Goal: Task Accomplishment & Management: Use online tool/utility

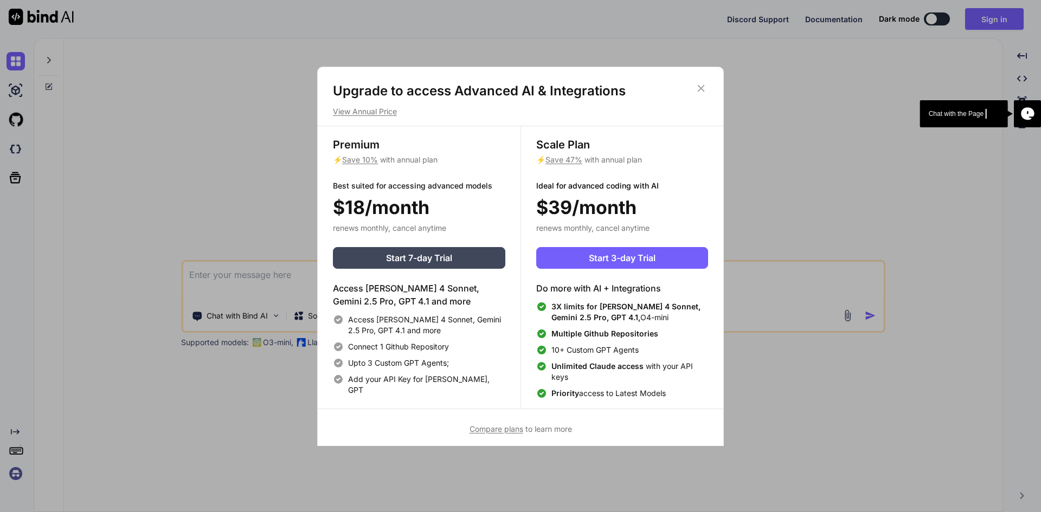
click at [700, 88] on icon at bounding box center [701, 88] width 7 height 7
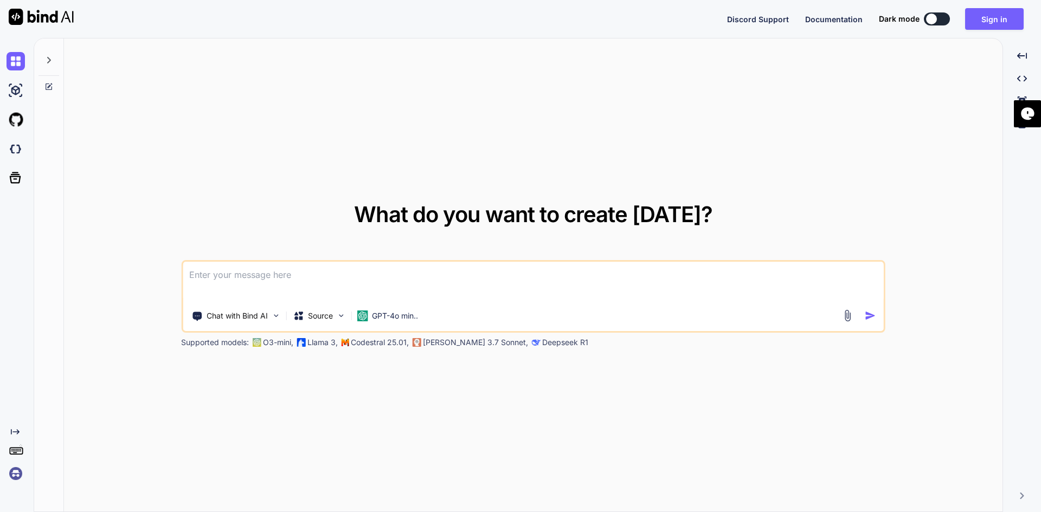
click at [256, 282] on textarea at bounding box center [533, 282] width 701 height 40
paste textarea
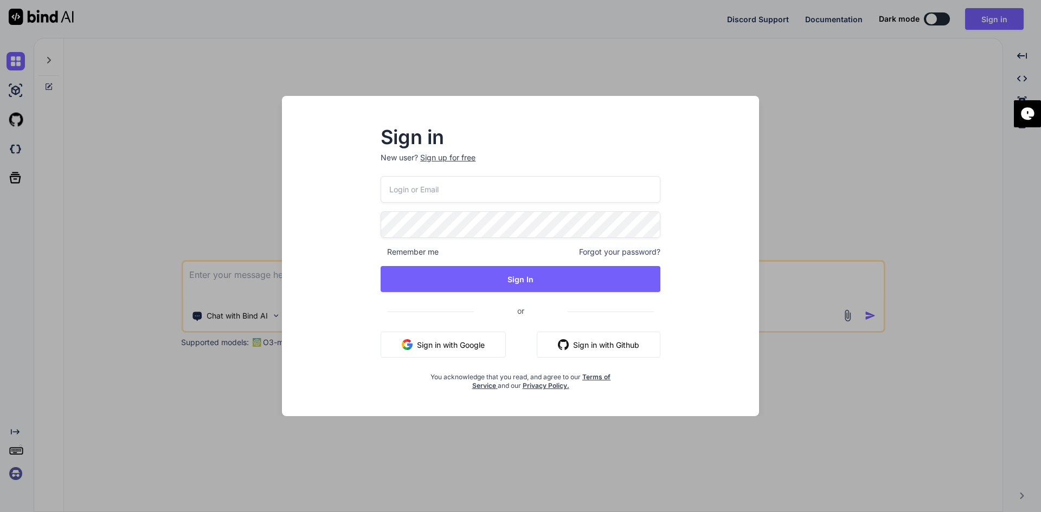
click at [428, 343] on button "Sign in with Google" at bounding box center [443, 345] width 125 height 26
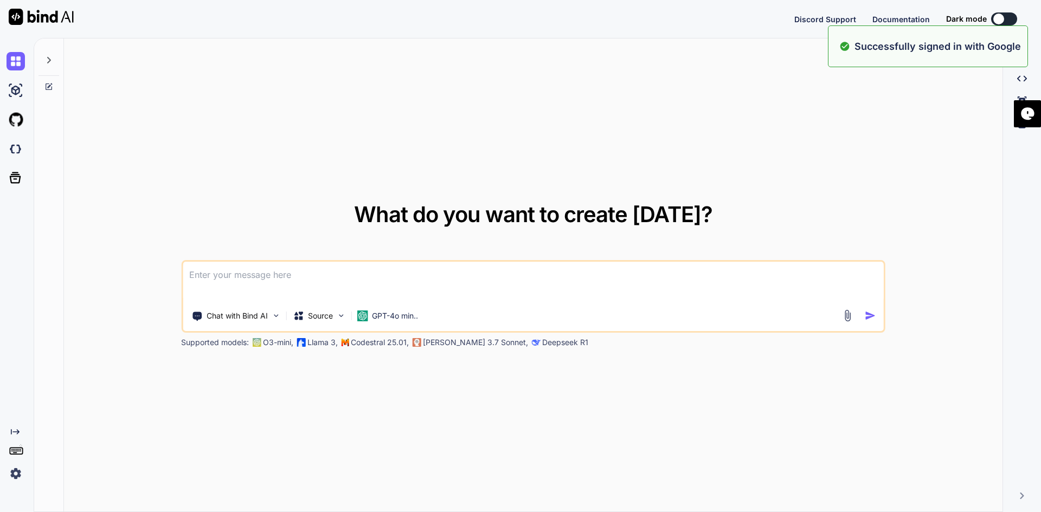
type textarea "x"
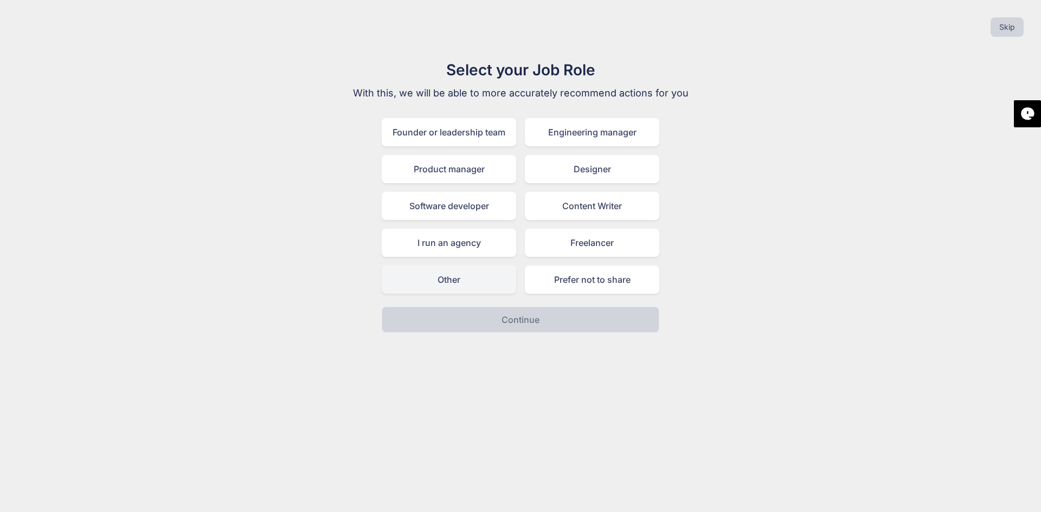
click at [466, 279] on div "Other" at bounding box center [449, 280] width 134 height 28
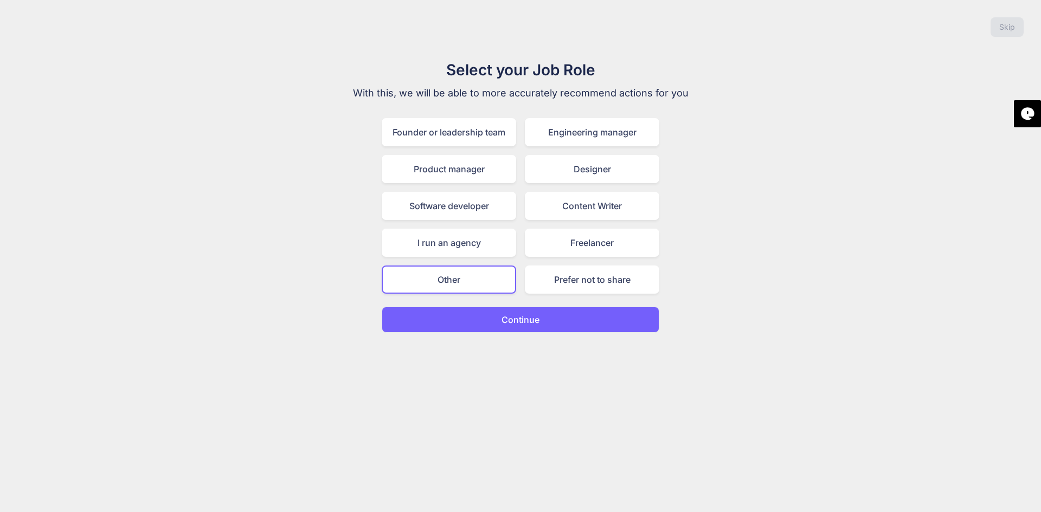
click at [496, 321] on button "Continue" at bounding box center [521, 320] width 278 height 26
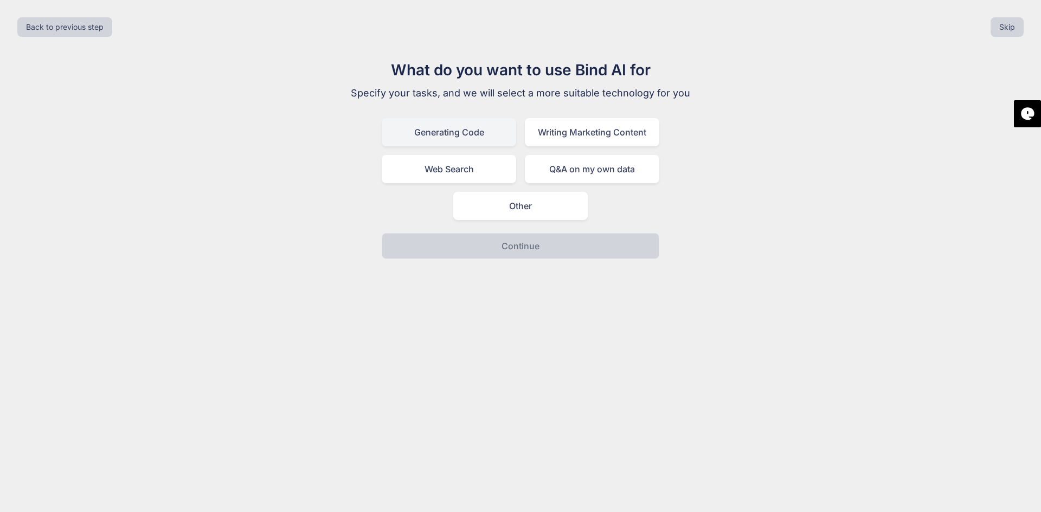
click at [447, 124] on div "Generating Code" at bounding box center [449, 132] width 134 height 28
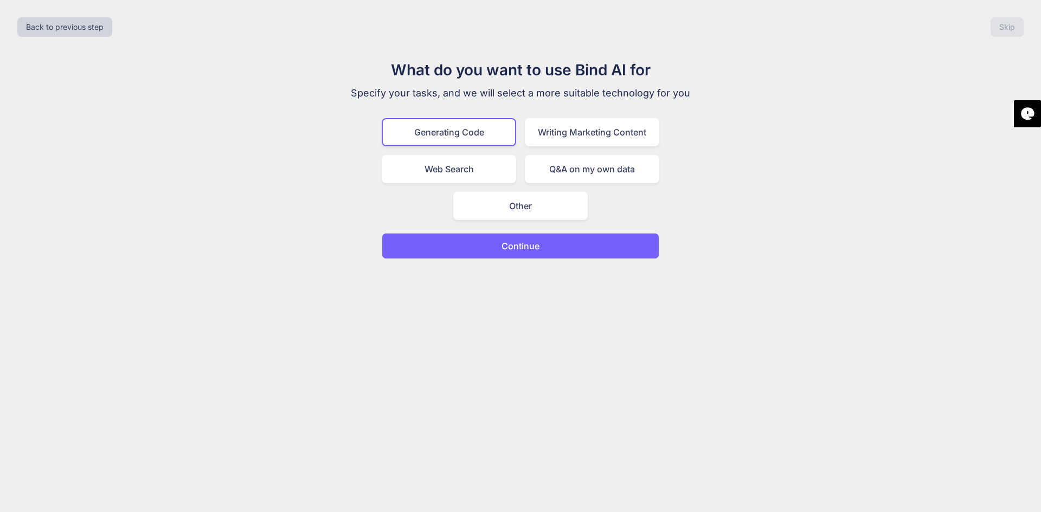
click at [544, 250] on button "Continue" at bounding box center [521, 246] width 278 height 26
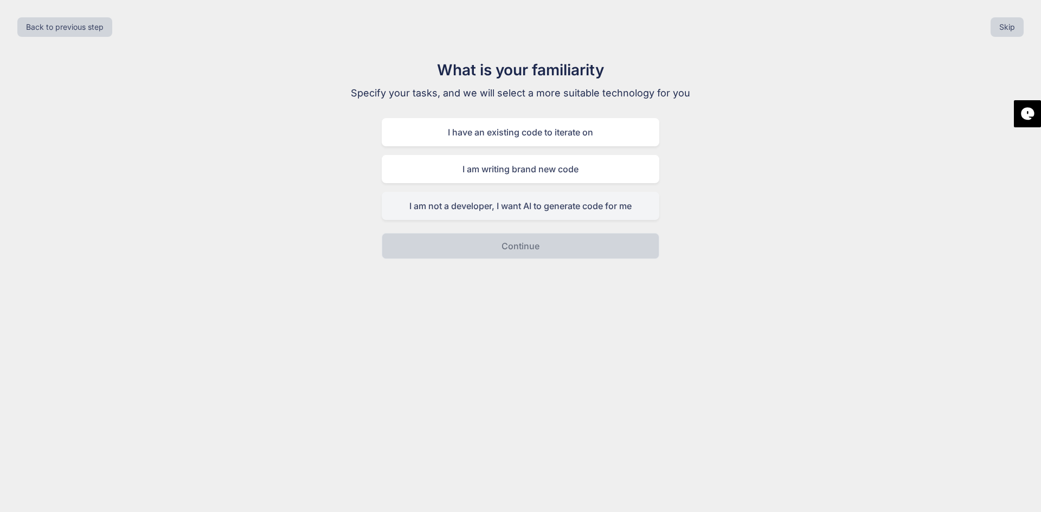
click at [511, 202] on div "I am not a developer, I want AI to generate code for me" at bounding box center [521, 206] width 278 height 28
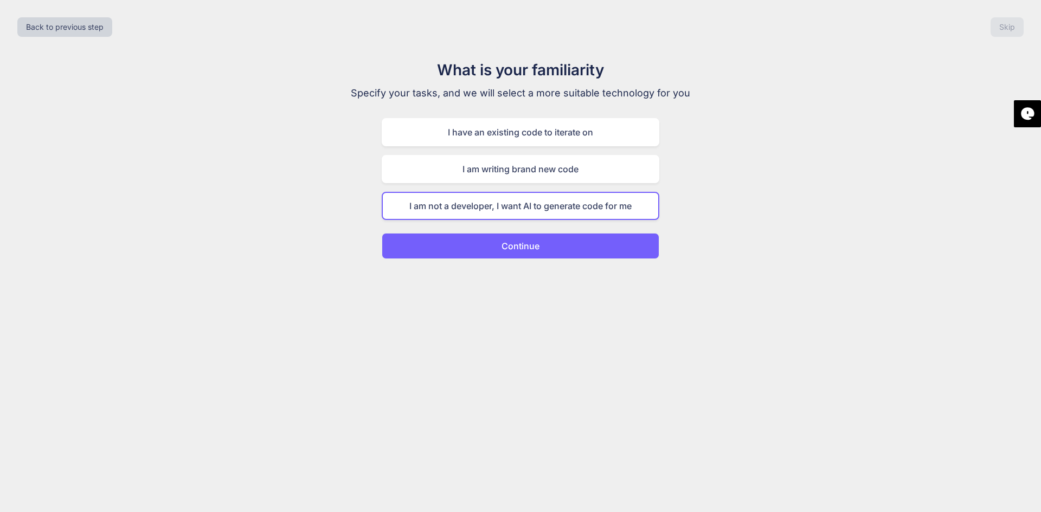
click at [503, 243] on p "Continue" at bounding box center [520, 246] width 38 height 13
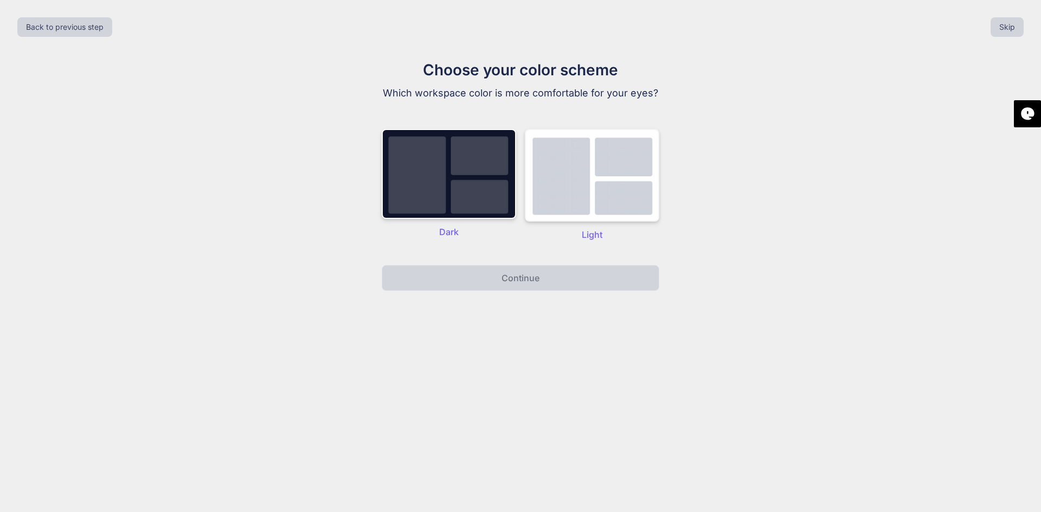
click at [558, 201] on img at bounding box center [592, 175] width 134 height 93
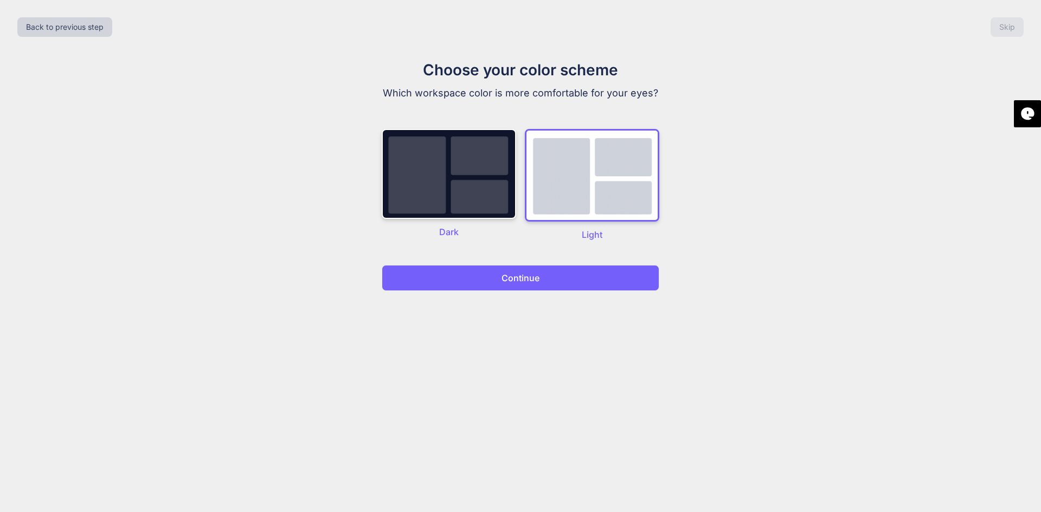
click at [485, 276] on button "Continue" at bounding box center [521, 278] width 278 height 26
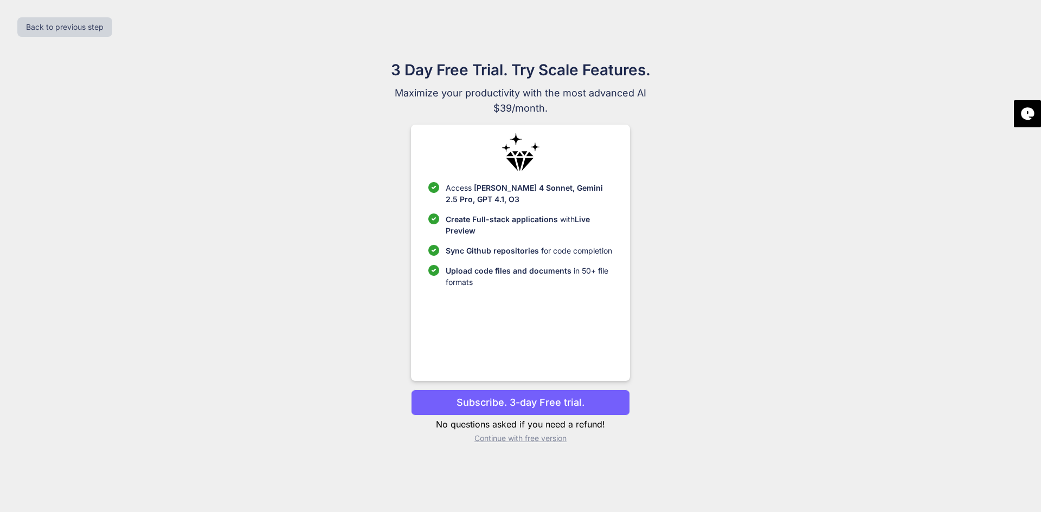
click at [475, 413] on button "Subscribe. 3-day Free trial." at bounding box center [520, 403] width 218 height 26
click at [476, 400] on p "Subscribe. 3-day Free trial." at bounding box center [520, 402] width 128 height 15
click at [480, 398] on p "Subscribe. 3-day Free trial." at bounding box center [520, 402] width 128 height 15
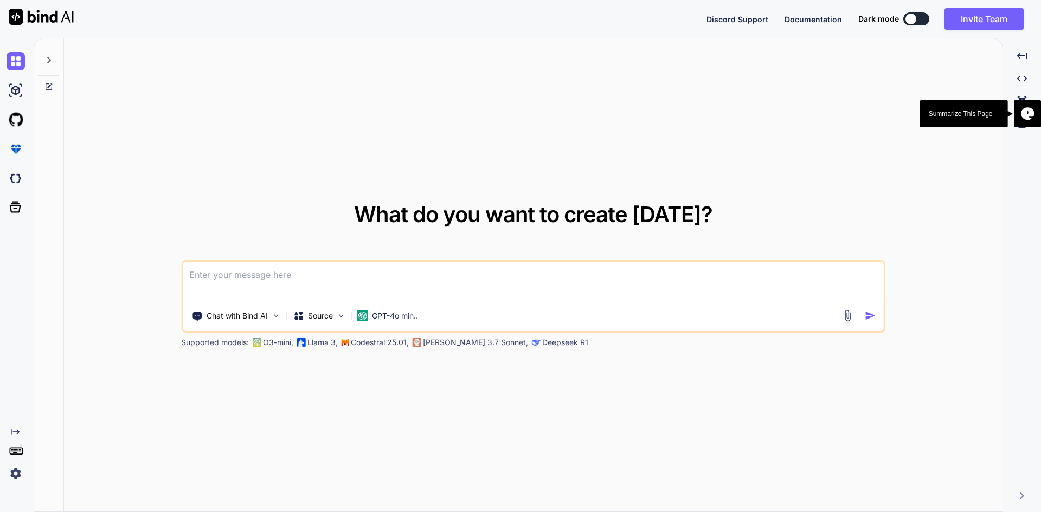
type textarea "x"
type textarea "L ipsum dolorsitam cons-Adipi elitsedd, "Eiusmodt-7626," incid u laboreetd magn…"
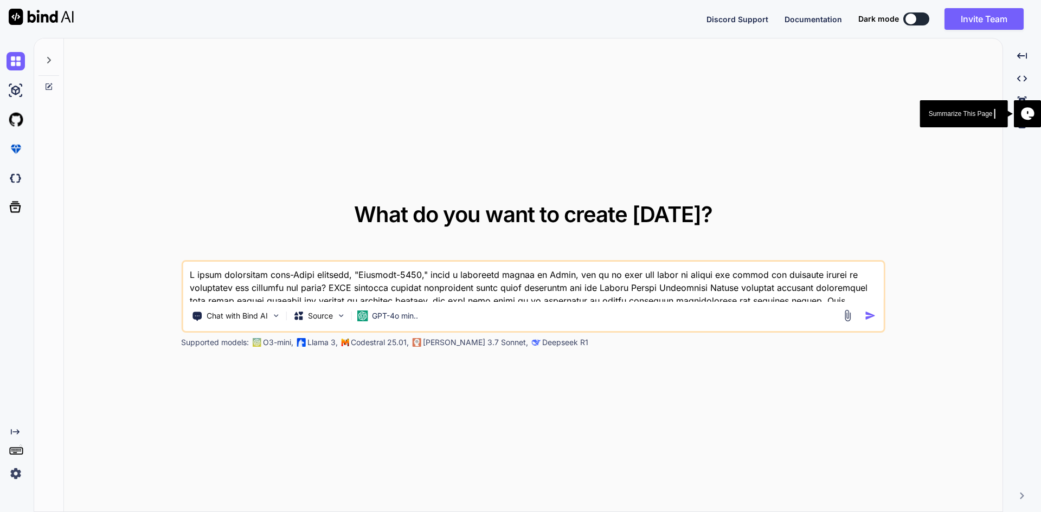
scroll to position [1016, 0]
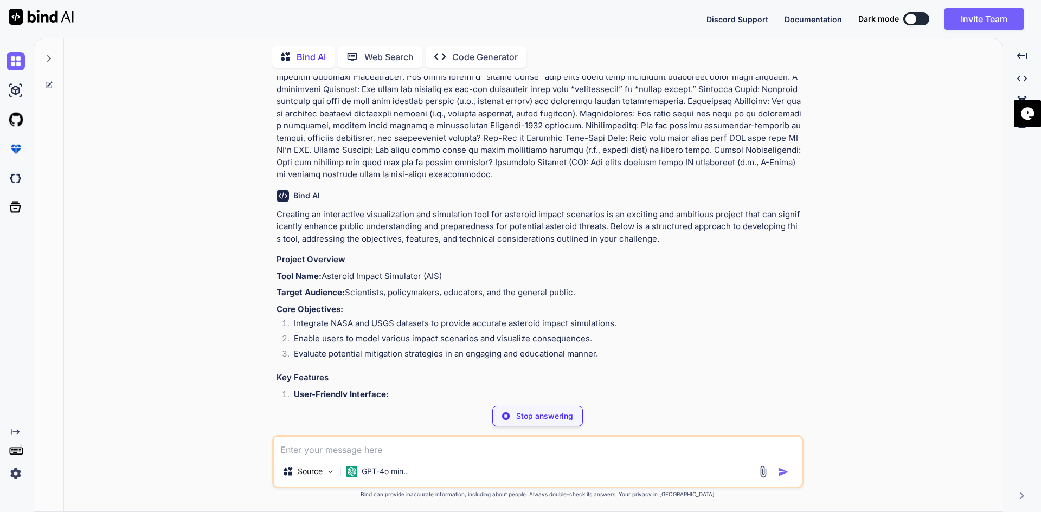
scroll to position [737, 0]
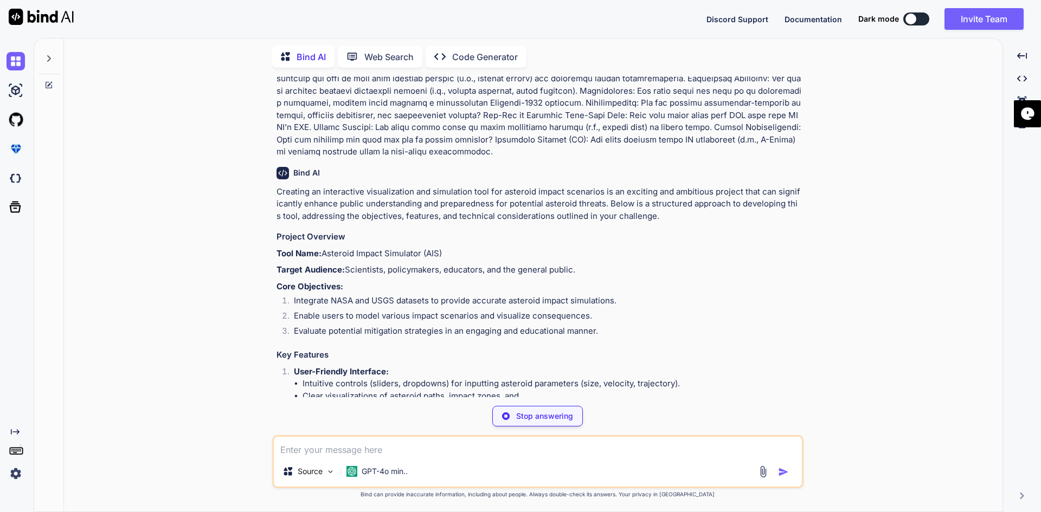
drag, startPoint x: 463, startPoint y: 207, endPoint x: 495, endPoint y: 203, distance: 32.3
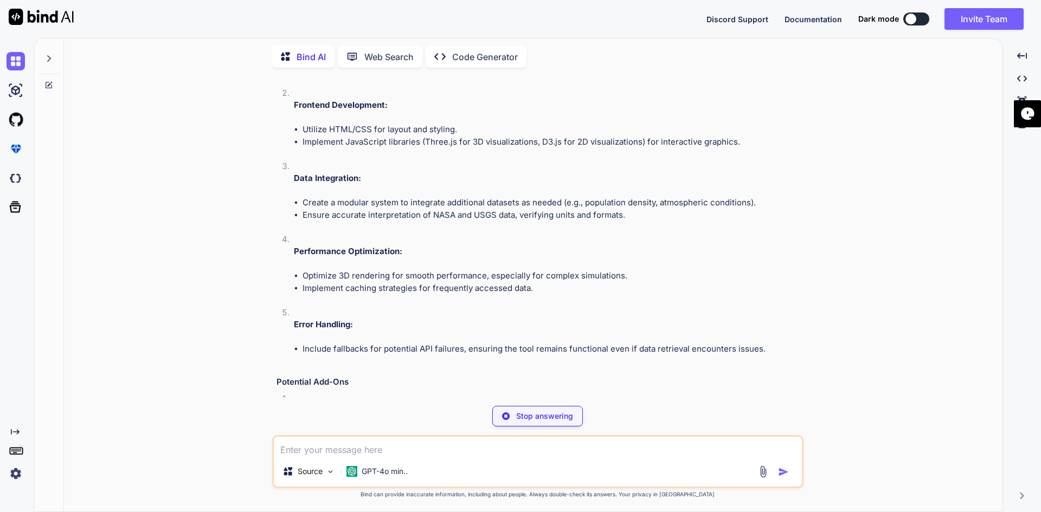
scroll to position [1775, 0]
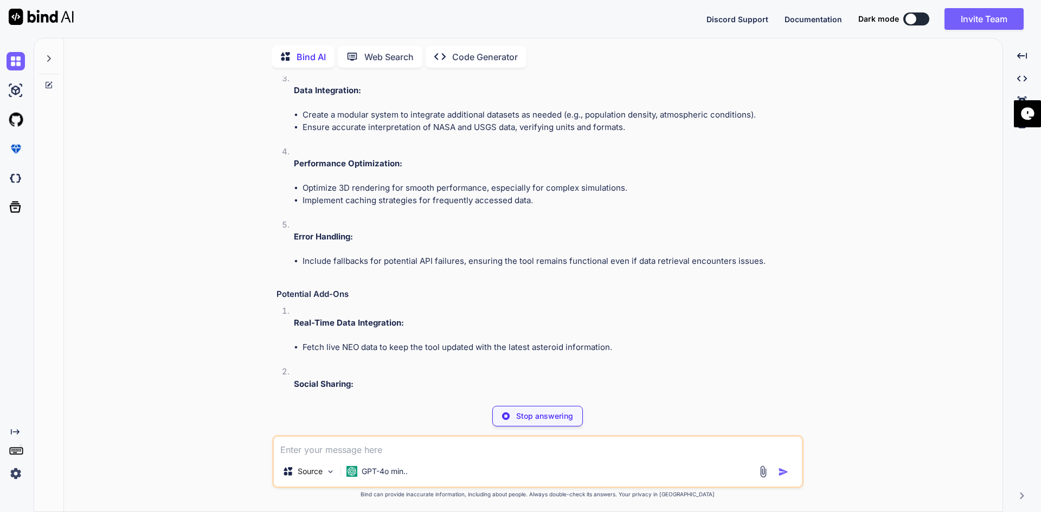
type textarea "x"
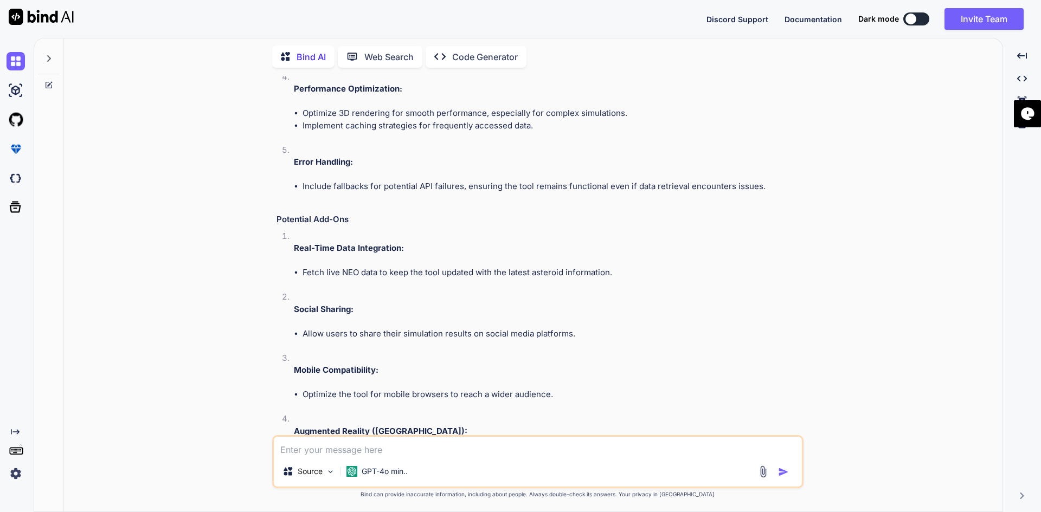
scroll to position [1970, 0]
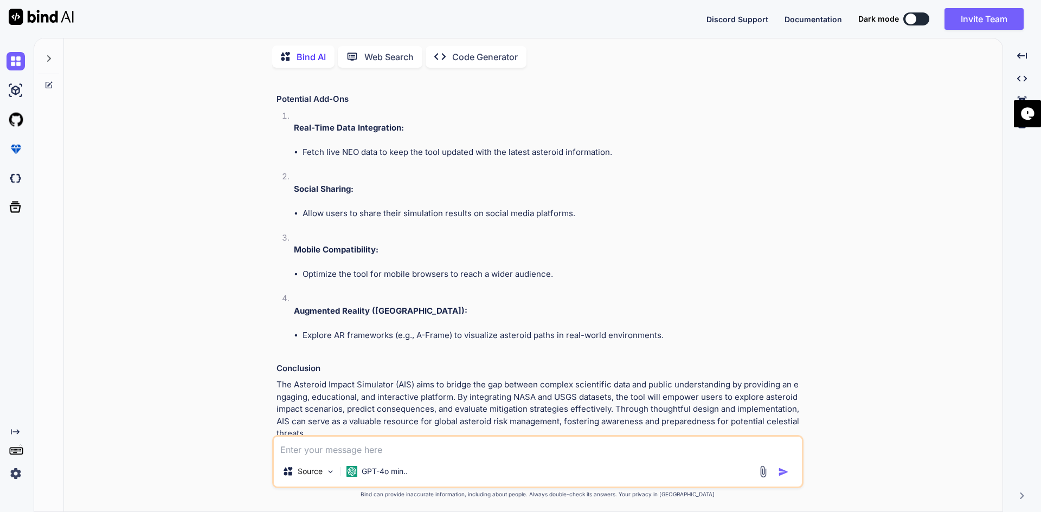
drag, startPoint x: 372, startPoint y: 291, endPoint x: 382, endPoint y: 397, distance: 106.6
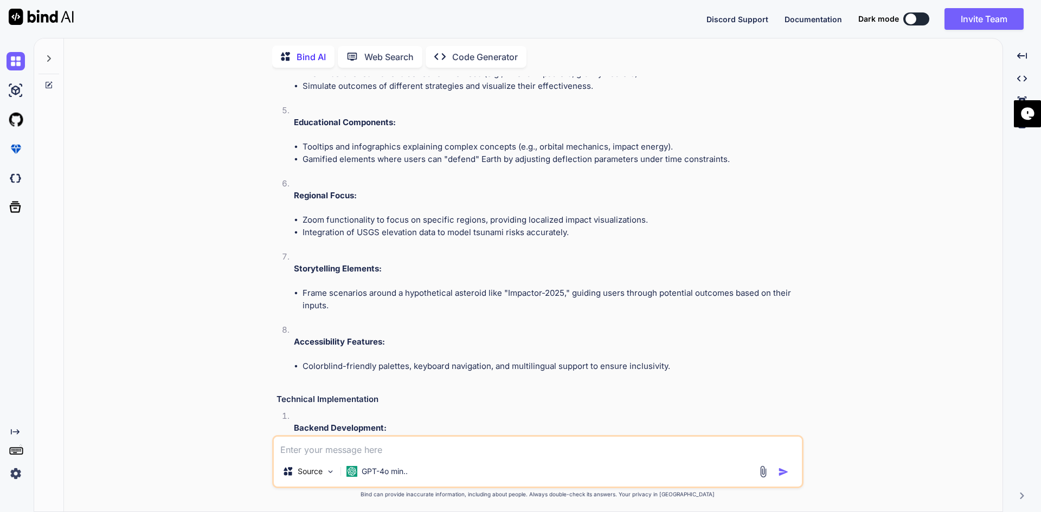
drag, startPoint x: 548, startPoint y: 215, endPoint x: 519, endPoint y: 158, distance: 63.5
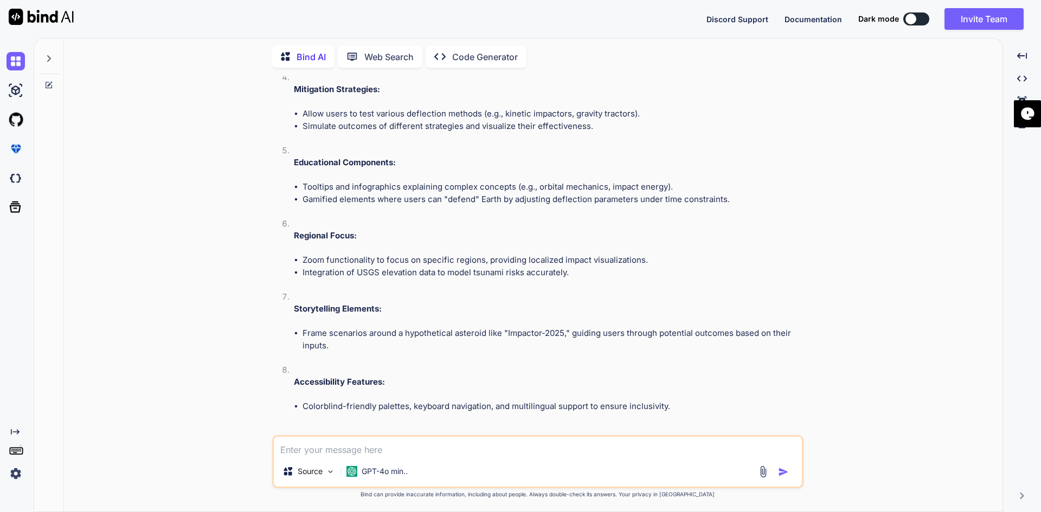
click at [486, 54] on p "Code Generator" at bounding box center [485, 56] width 66 height 13
click at [489, 53] on p "Code Generator" at bounding box center [485, 56] width 66 height 13
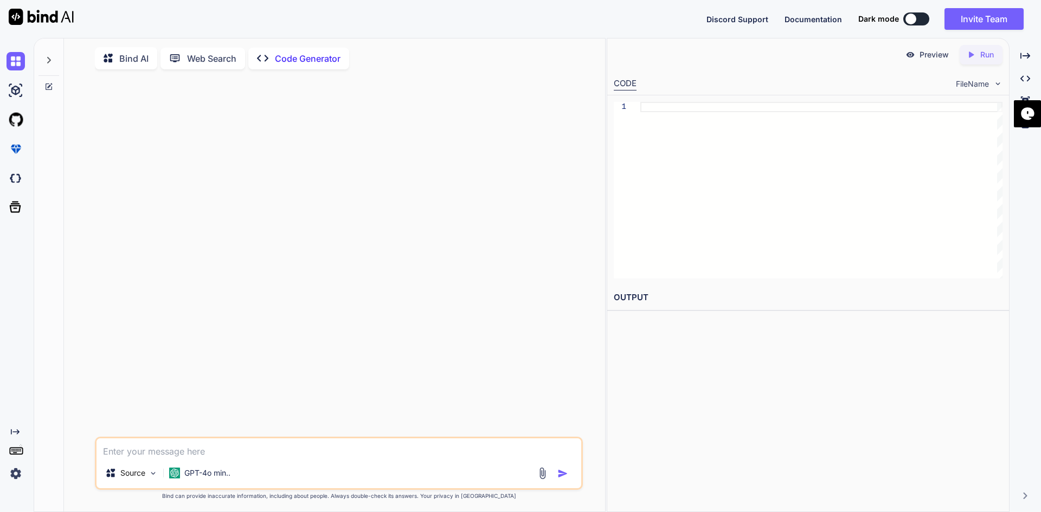
type textarea "L ipsum dolorsitam cons-Adipi elitsedd, "Eiusmodt-7626," incid u laboreetd magn…"
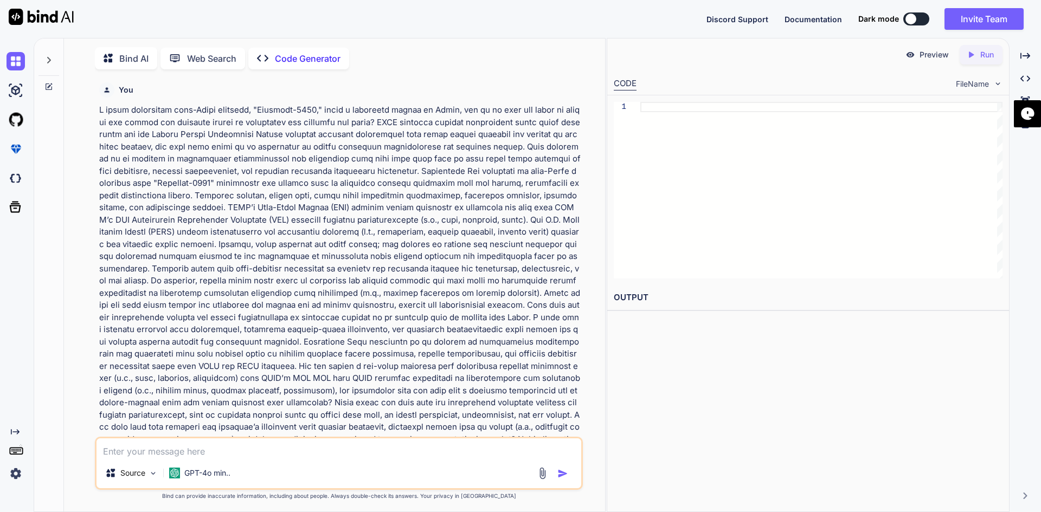
scroll to position [4, 0]
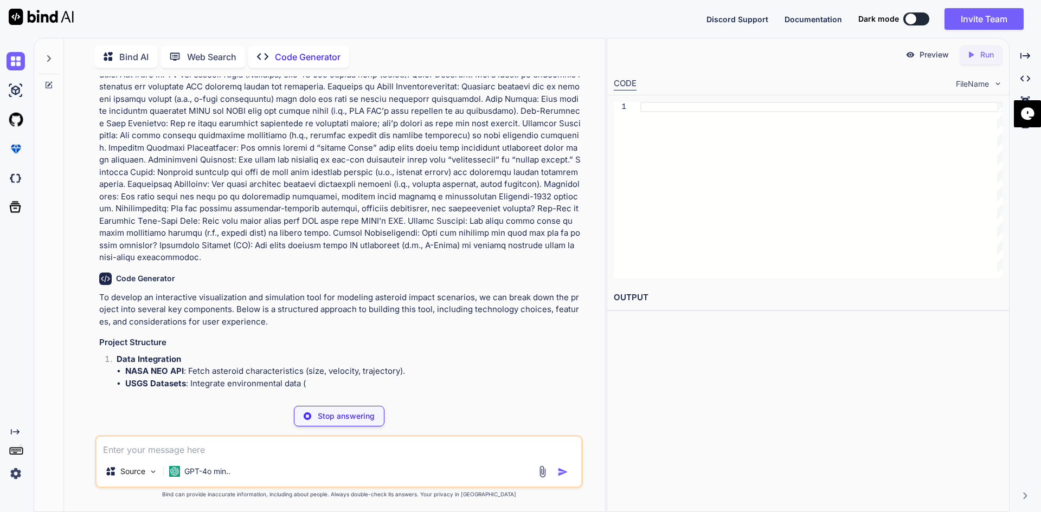
drag, startPoint x: 488, startPoint y: 139, endPoint x: 481, endPoint y: 176, distance: 37.5
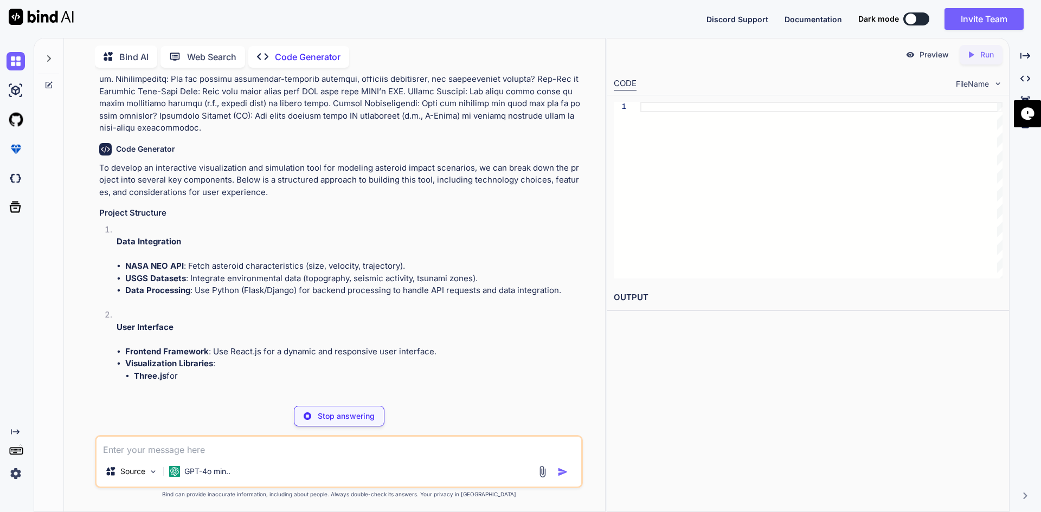
scroll to position [839, 0]
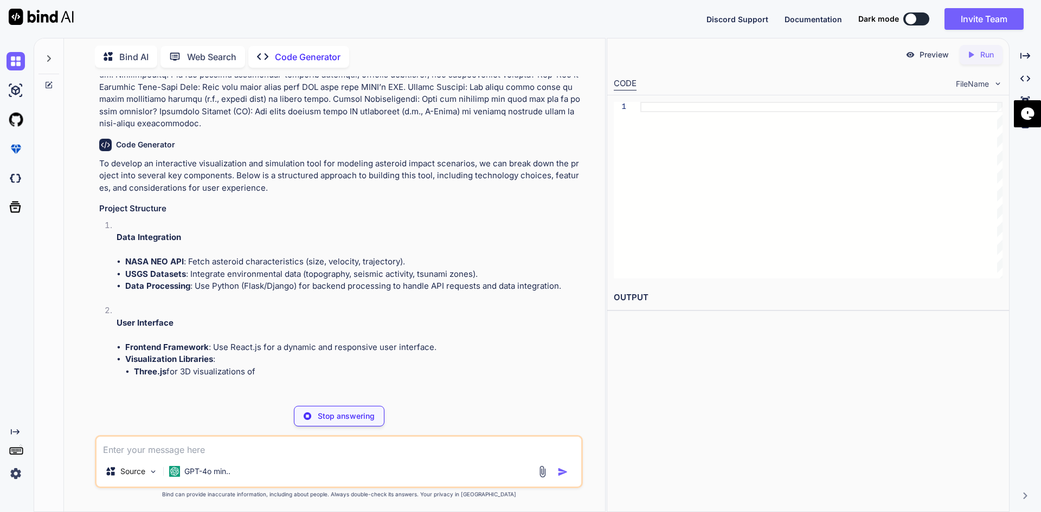
drag, startPoint x: 479, startPoint y: 176, endPoint x: 461, endPoint y: 227, distance: 53.7
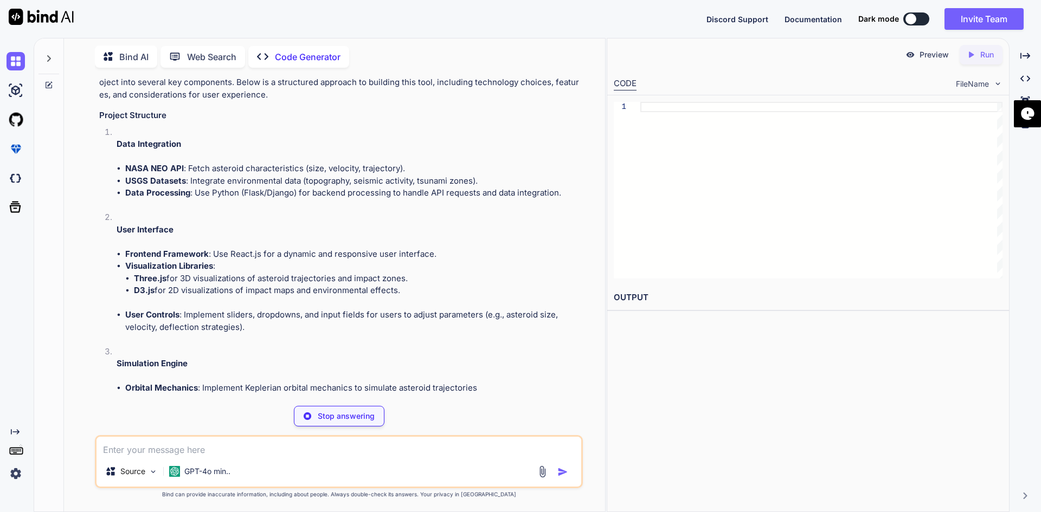
scroll to position [949, 0]
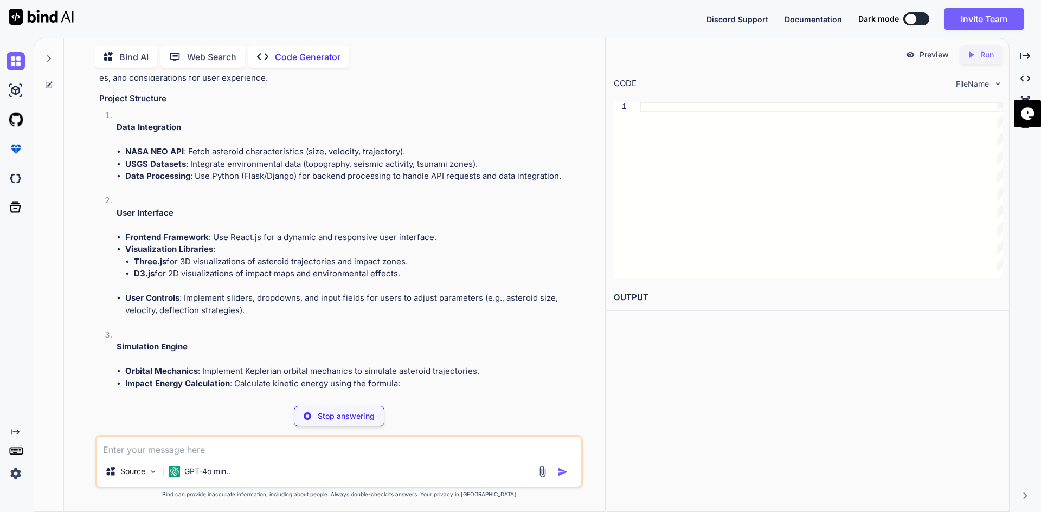
drag, startPoint x: 445, startPoint y: 189, endPoint x: 430, endPoint y: 235, distance: 47.8
click at [153, 473] on img at bounding box center [153, 471] width 9 height 9
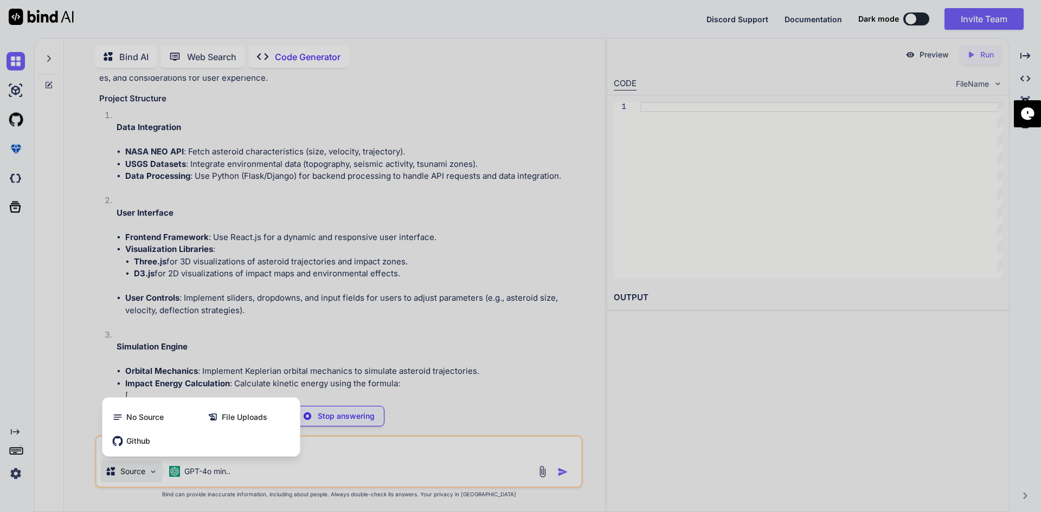
click at [153, 473] on div at bounding box center [520, 256] width 1041 height 512
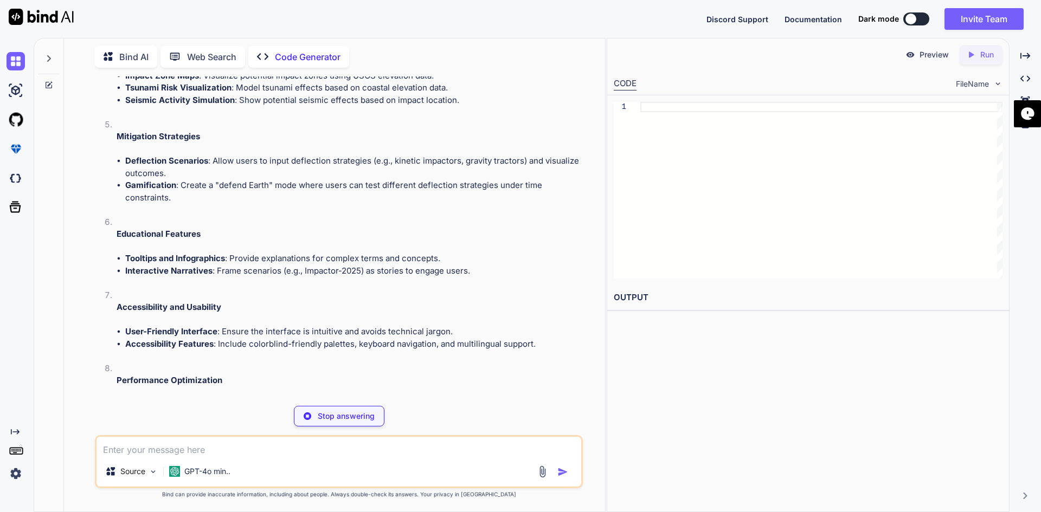
drag, startPoint x: 355, startPoint y: 266, endPoint x: 314, endPoint y: 332, distance: 77.2
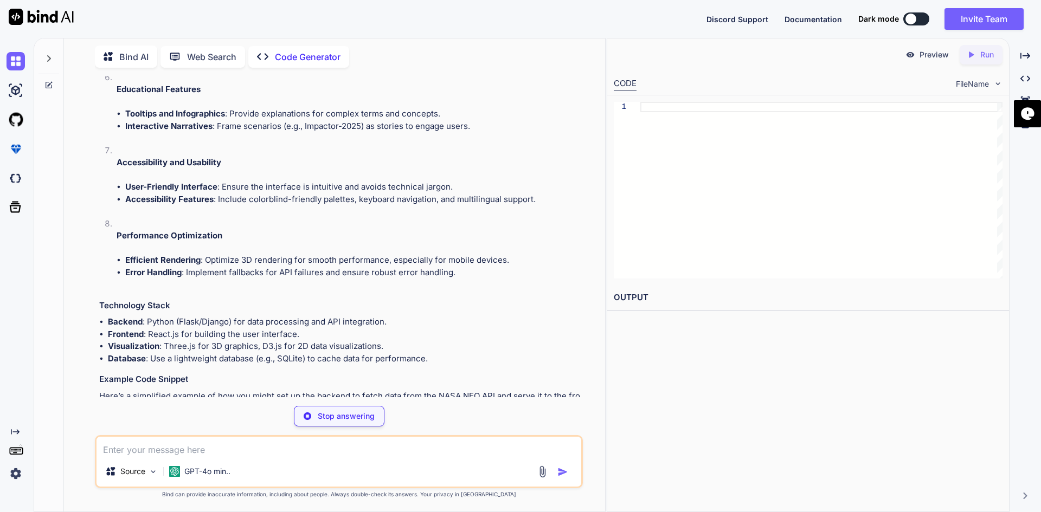
scroll to position [1584, 0]
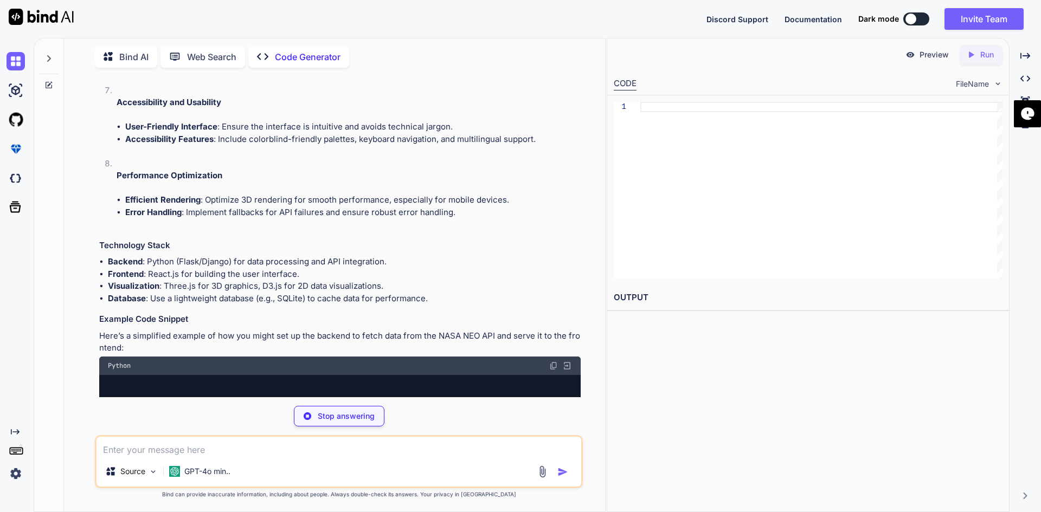
drag, startPoint x: 327, startPoint y: 263, endPoint x: 334, endPoint y: 332, distance: 69.8
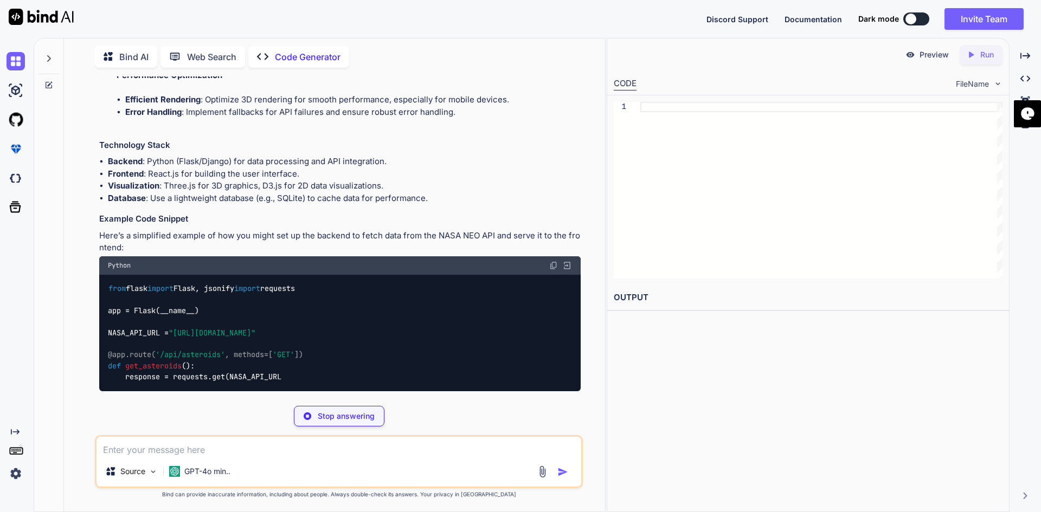
drag, startPoint x: 323, startPoint y: 274, endPoint x: 323, endPoint y: 307, distance: 33.1
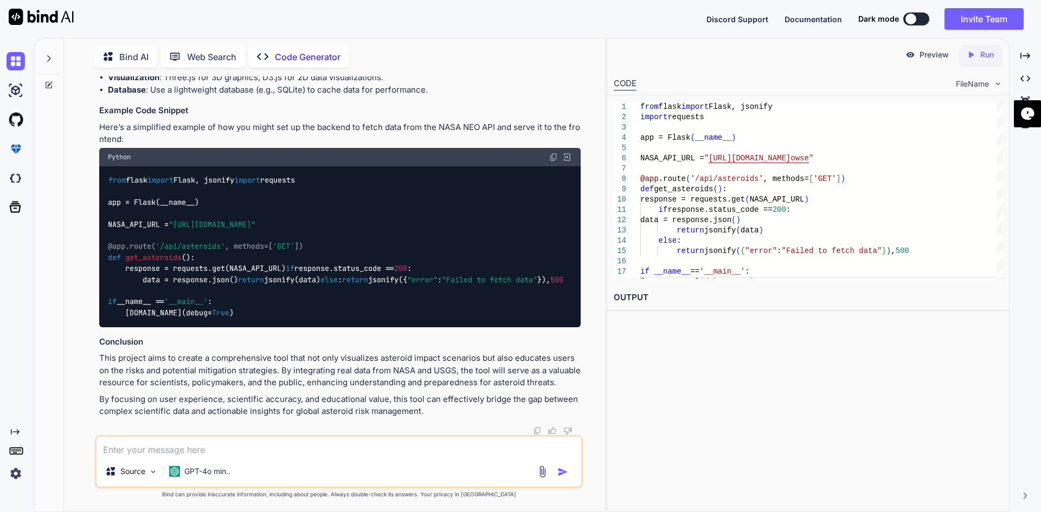
scroll to position [1823, 0]
drag, startPoint x: 410, startPoint y: 126, endPoint x: 404, endPoint y: 176, distance: 50.8
drag, startPoint x: 385, startPoint y: 317, endPoint x: 386, endPoint y: 367, distance: 49.9
drag, startPoint x: 431, startPoint y: 331, endPoint x: 431, endPoint y: 387, distance: 55.8
drag, startPoint x: 465, startPoint y: 383, endPoint x: 462, endPoint y: 409, distance: 26.7
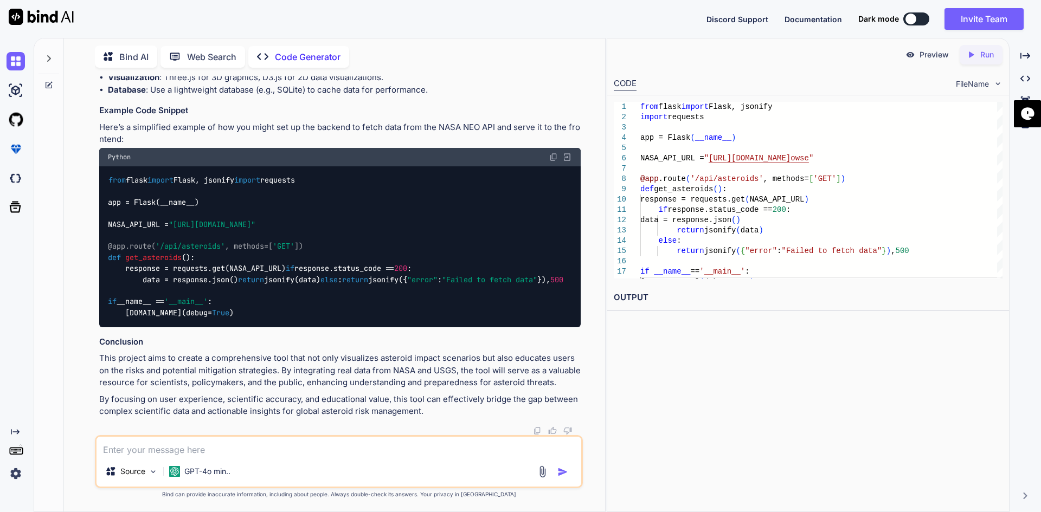
drag, startPoint x: 458, startPoint y: 385, endPoint x: 478, endPoint y: 439, distance: 57.3
drag, startPoint x: 520, startPoint y: 397, endPoint x: 499, endPoint y: 412, distance: 26.0
drag, startPoint x: 436, startPoint y: 394, endPoint x: 497, endPoint y: 538, distance: 156.2
click at [981, 51] on p "Run" at bounding box center [987, 54] width 14 height 11
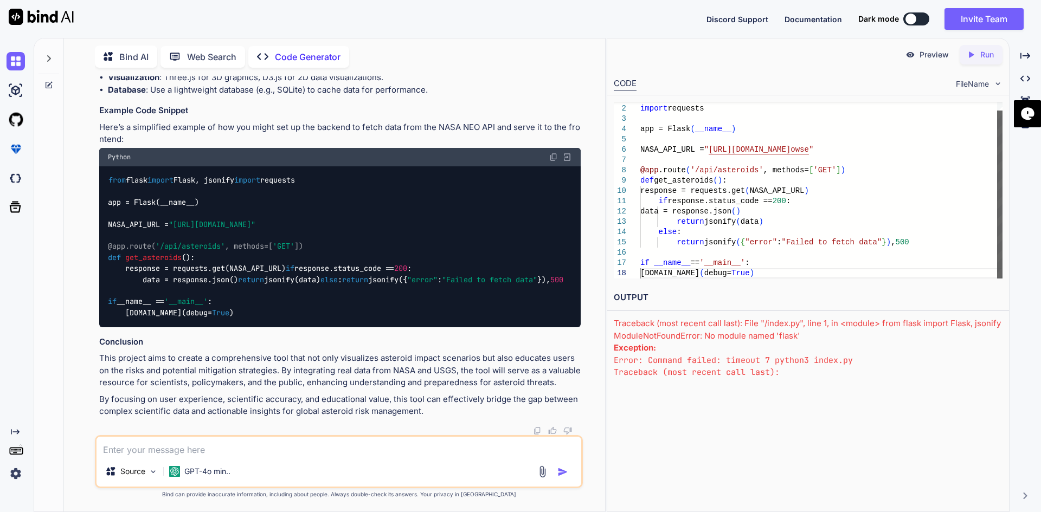
click at [997, 279] on div at bounding box center [999, 195] width 5 height 168
click at [990, 50] on p "Run" at bounding box center [987, 54] width 14 height 11
click at [969, 59] on icon "Created with Pixso." at bounding box center [971, 55] width 10 height 10
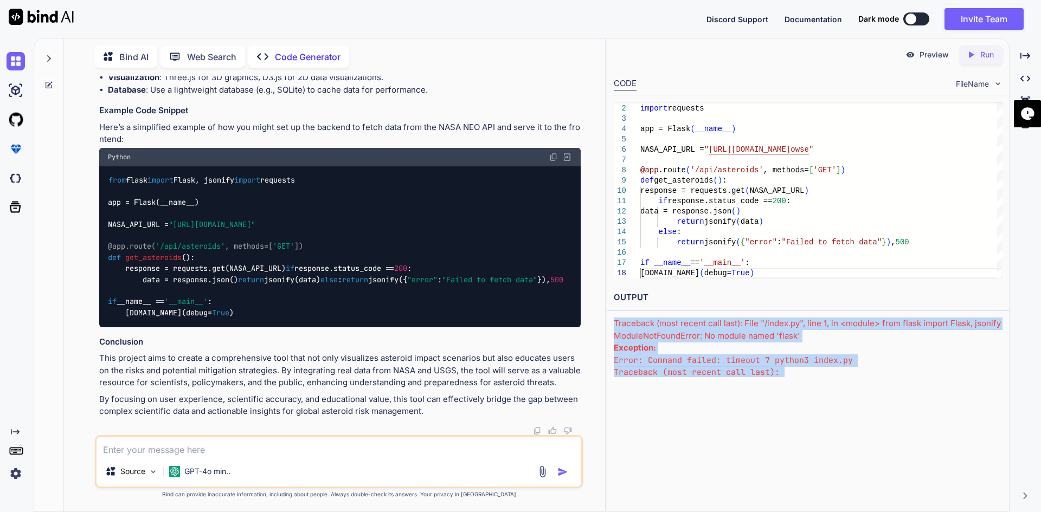
scroll to position [38, 0]
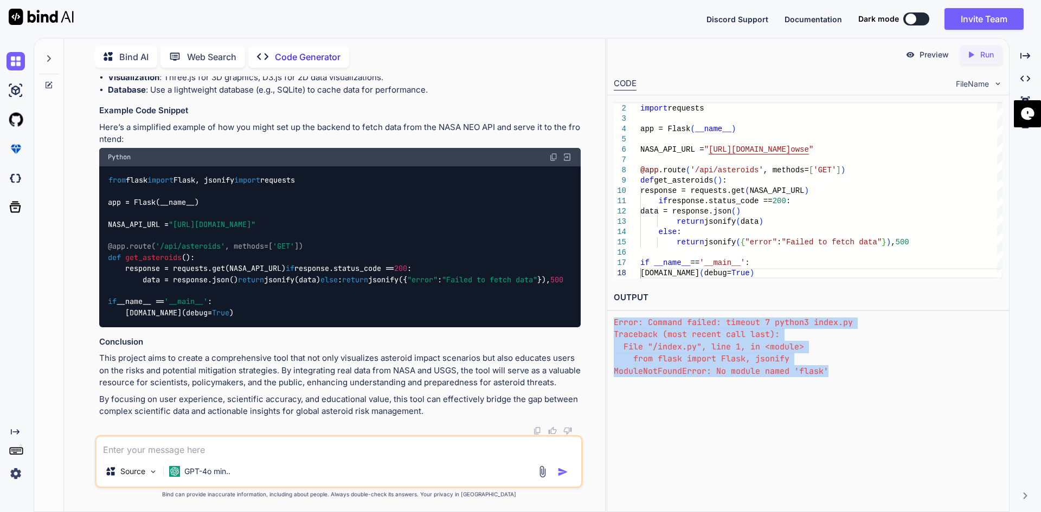
drag, startPoint x: 614, startPoint y: 319, endPoint x: 829, endPoint y: 408, distance: 233.3
click at [836, 401] on div "Preview Created with Pixso. Run CODE FileName 1 2 3 4 5 6 7 8 9 10 11 12 13 14 …" at bounding box center [808, 275] width 403 height 474
copy div "Traceback (most recent call last): File "/index.py", line 1, in <module> from f…"
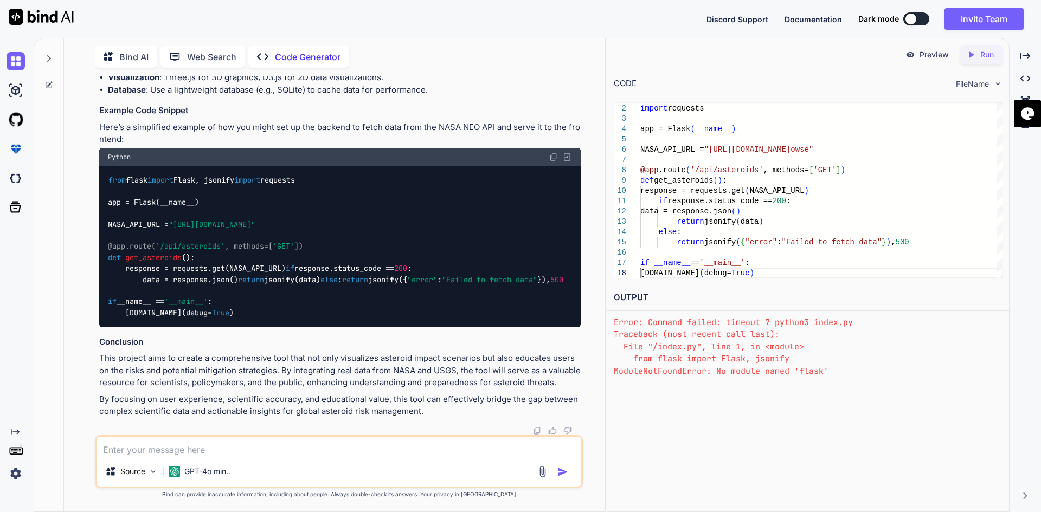
click at [140, 445] on textarea at bounding box center [338, 447] width 485 height 20
paste textarea "Traceback (most recent call last): File "/index.py", line 1, in <module> from f…"
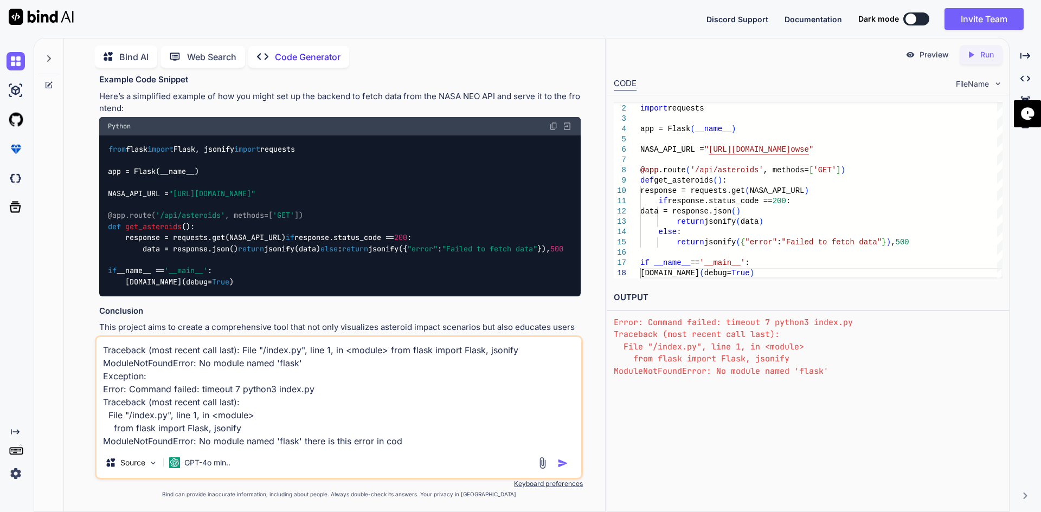
type textarea "Traceback (most recent call last): File "/index.py", line 1, in <module> from f…"
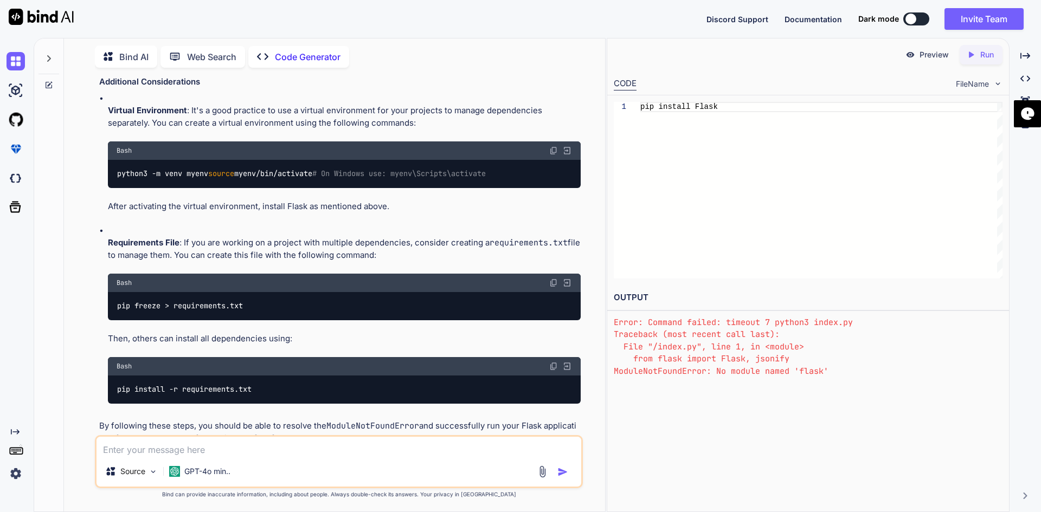
scroll to position [2660, 0]
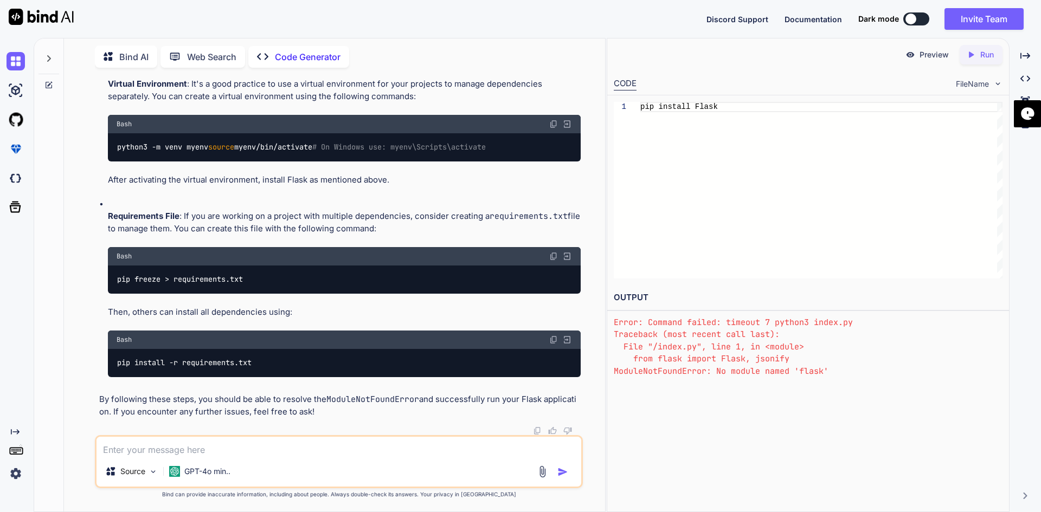
drag, startPoint x: 282, startPoint y: 353, endPoint x: 319, endPoint y: 429, distance: 84.6
click at [545, 470] on img at bounding box center [542, 472] width 12 height 12
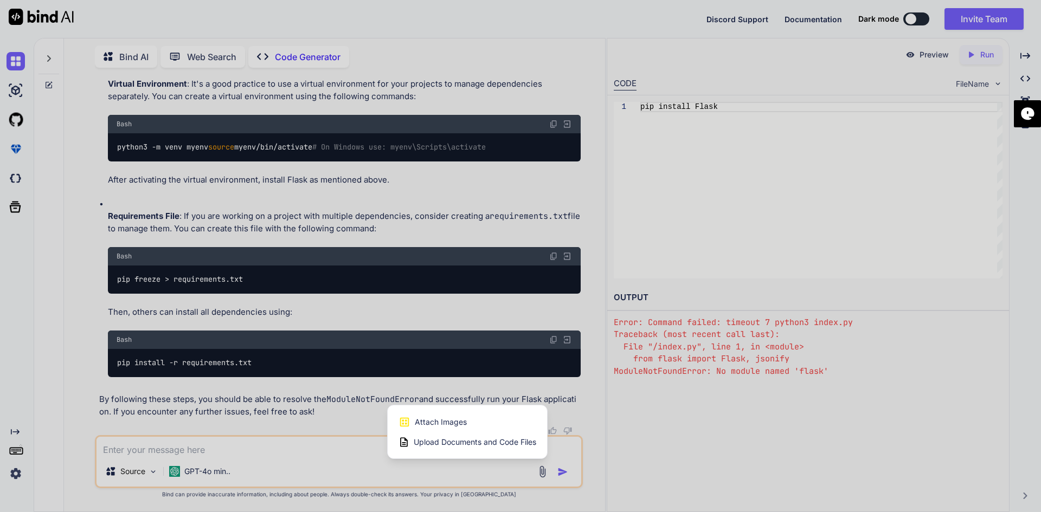
click at [437, 445] on span "Upload Documents and Code Files" at bounding box center [475, 442] width 123 height 11
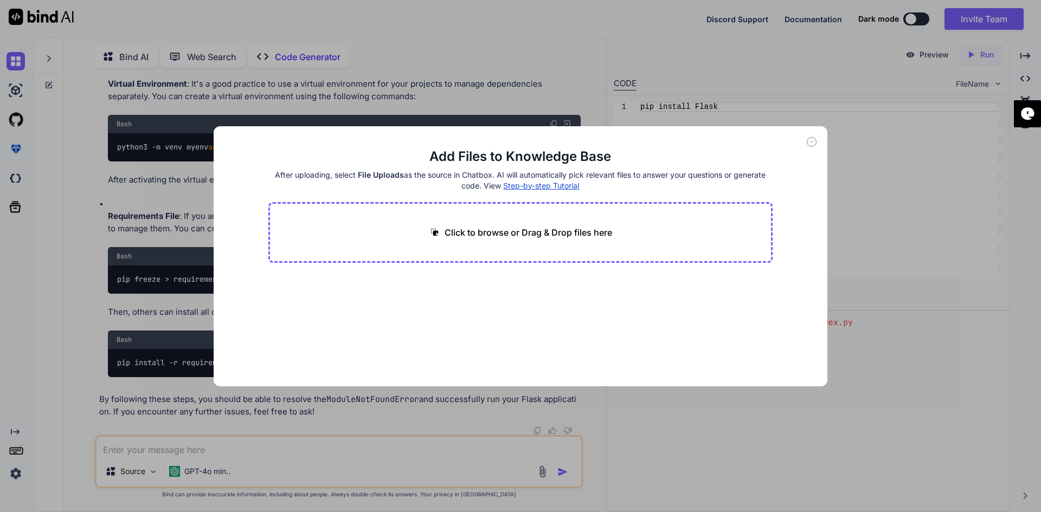
click at [574, 238] on p "Click to browse or Drag & Drop files here" at bounding box center [529, 232] width 168 height 13
type input "C:\fakepath\Lova.html"
click at [743, 355] on button "Finish" at bounding box center [754, 354] width 38 height 22
click at [747, 336] on main "Add Files to Knowledge Base After uploading, select File Uploads as the source …" at bounding box center [520, 267] width 505 height 239
click at [811, 145] on icon at bounding box center [812, 142] width 10 height 10
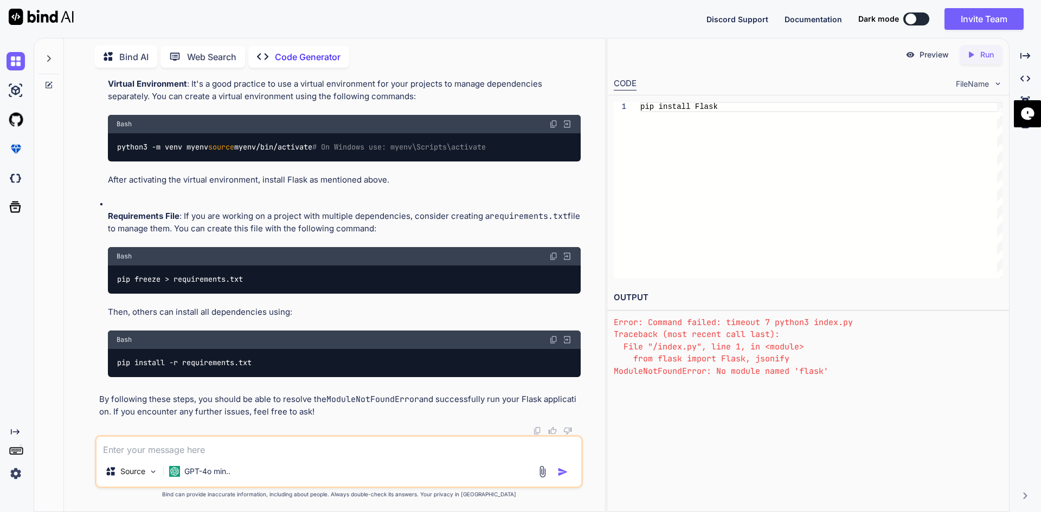
click at [544, 474] on img at bounding box center [542, 472] width 12 height 12
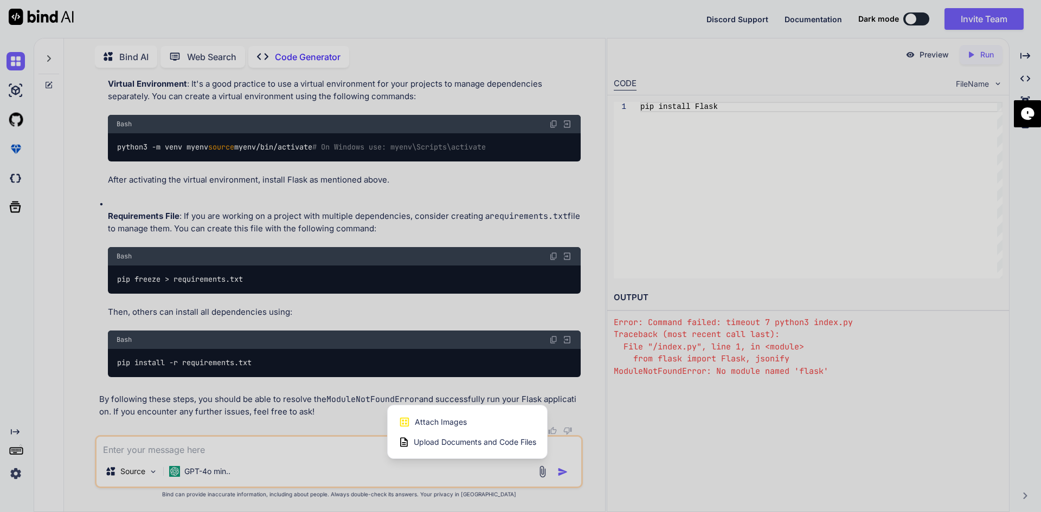
click at [446, 444] on span "Upload Documents and Code Files" at bounding box center [475, 442] width 123 height 11
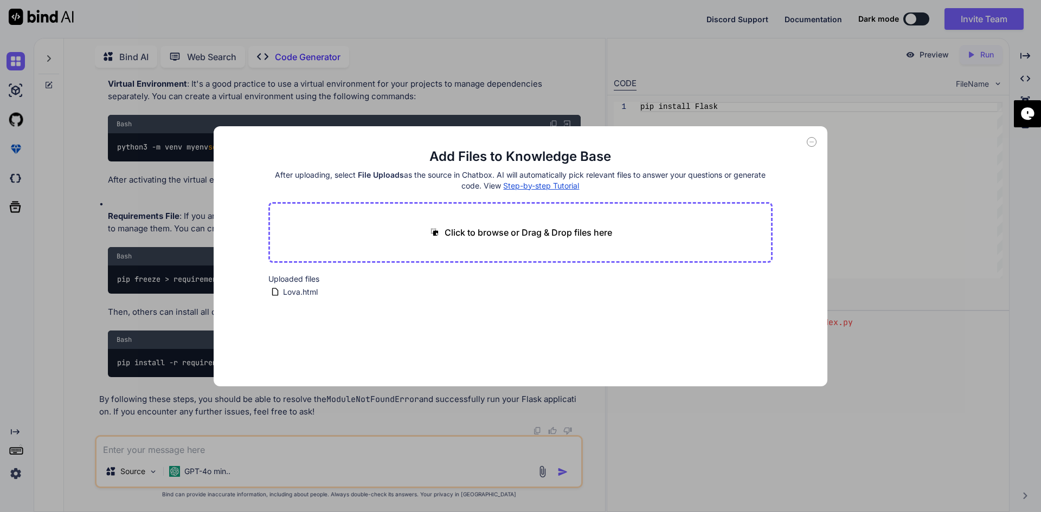
click at [814, 140] on icon at bounding box center [812, 142] width 10 height 10
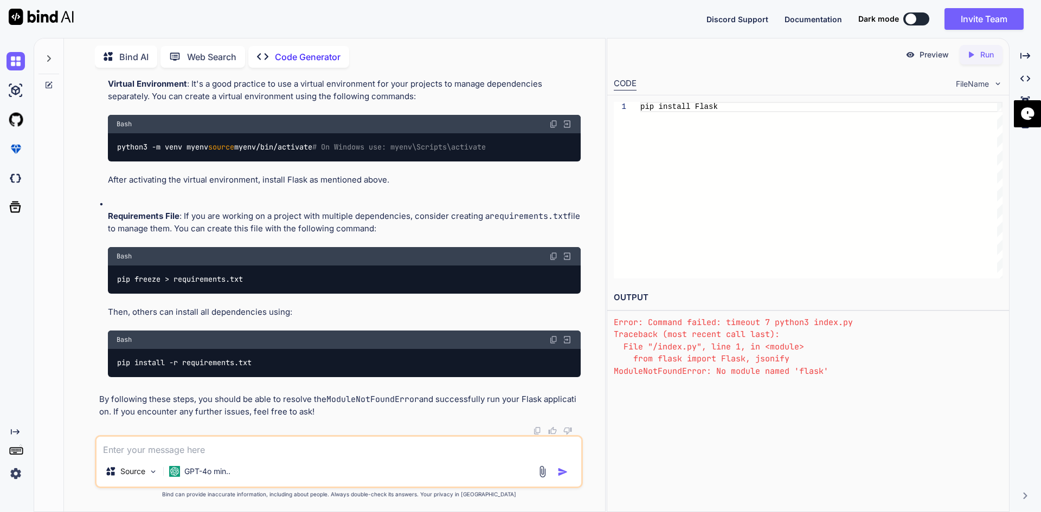
click at [144, 449] on textarea at bounding box center [338, 447] width 485 height 20
click at [163, 452] on textarea "keep the exactpage i attached to you" at bounding box center [338, 447] width 485 height 20
click at [261, 448] on textarea "keep the exact page i attached to you" at bounding box center [338, 447] width 485 height 20
type textarea "keep the exact page i attached to you in the code"
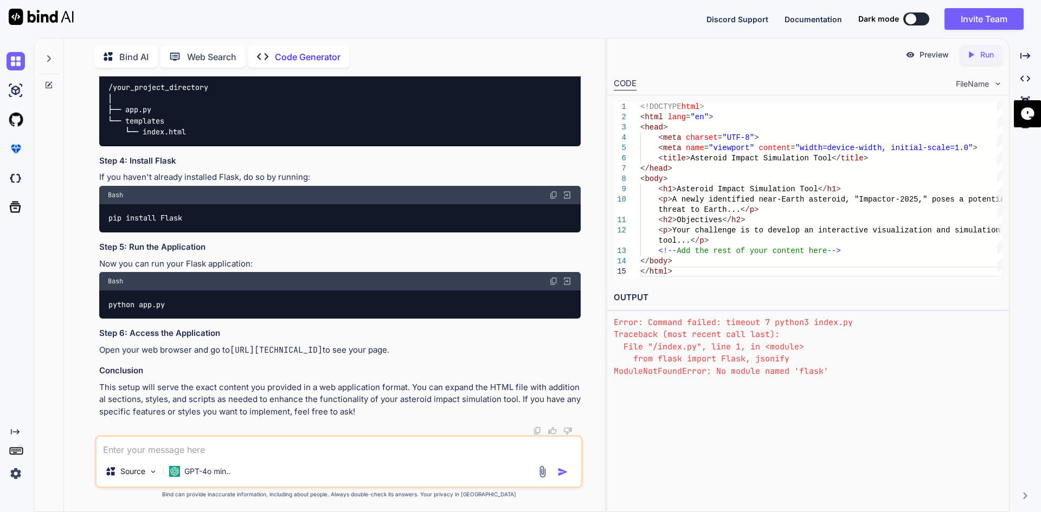
scroll to position [3622, 0]
drag, startPoint x: 315, startPoint y: 321, endPoint x: 350, endPoint y: 361, distance: 52.7
drag, startPoint x: 308, startPoint y: 259, endPoint x: 302, endPoint y: 319, distance: 60.5
drag, startPoint x: 274, startPoint y: 349, endPoint x: 268, endPoint y: 410, distance: 61.0
click at [662, 117] on div "<!DOCTYPE html > < html lang = "en" > < head > < meta charset = "UTF-8" > < met…" at bounding box center [821, 190] width 362 height 177
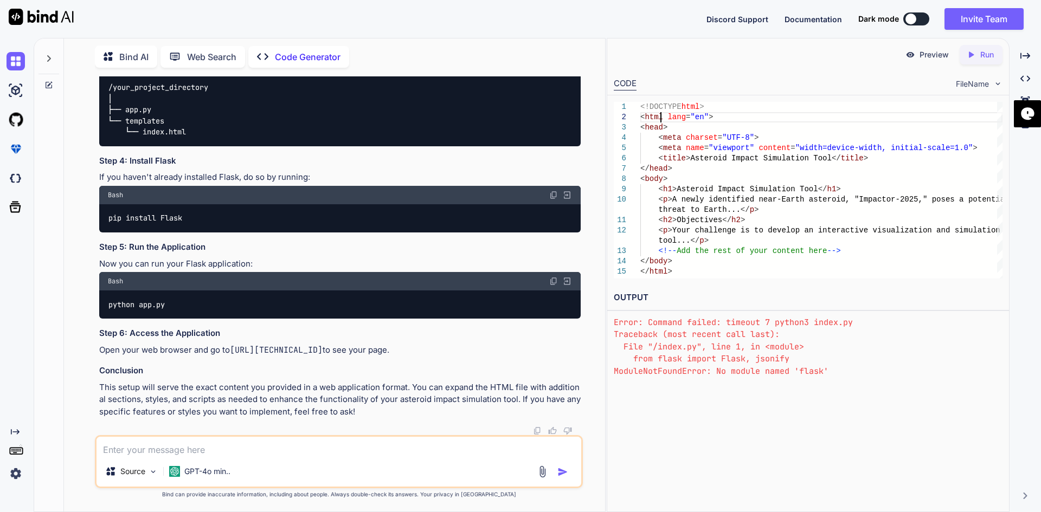
scroll to position [0, 0]
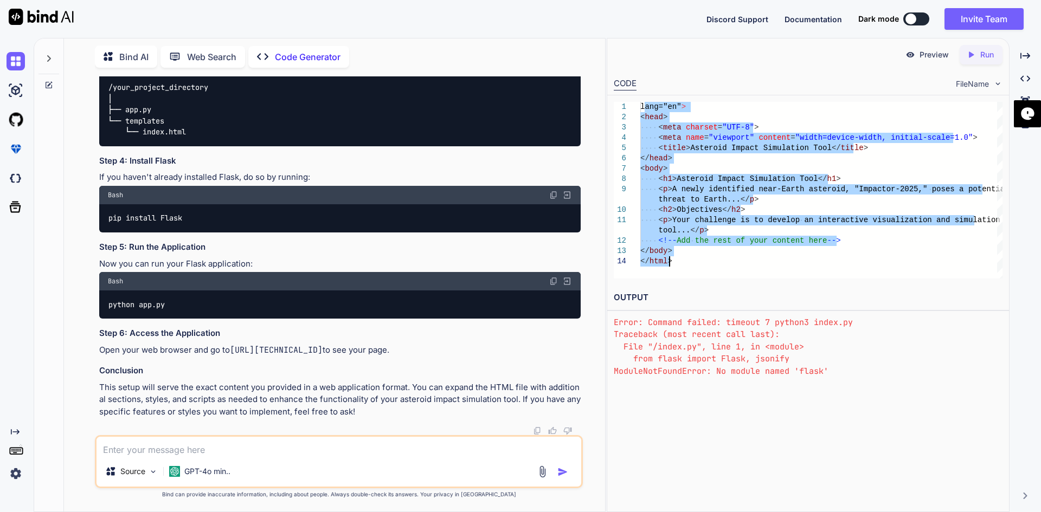
drag, startPoint x: 643, startPoint y: 107, endPoint x: 897, endPoint y: 198, distance: 270.1
click at [916, 249] on div "lang="en" > < head > < meta charset = "UTF-8" > < meta name = "viewport" conten…" at bounding box center [821, 190] width 362 height 177
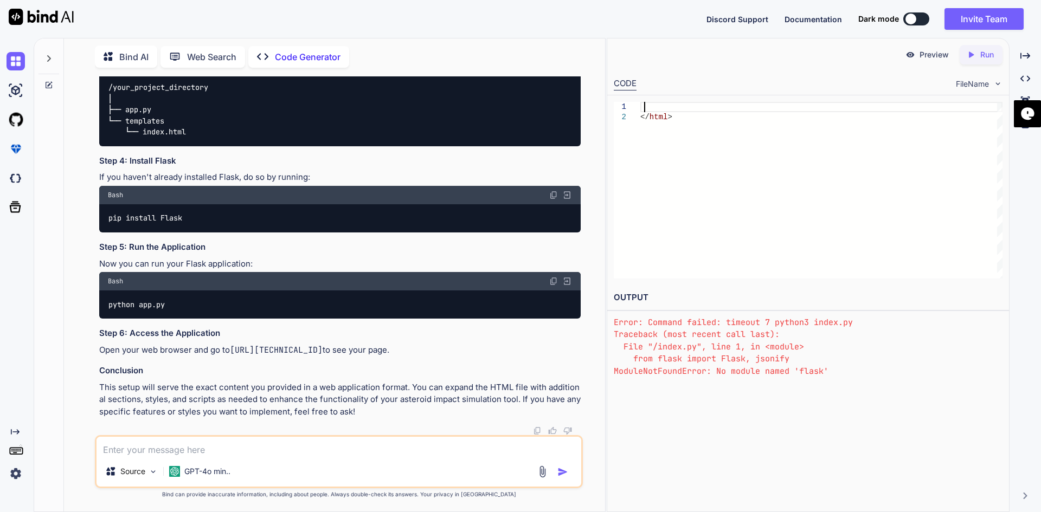
click at [674, 119] on div "</ html >" at bounding box center [821, 190] width 362 height 177
type textarea "<"
click at [654, 114] on div at bounding box center [821, 190] width 362 height 177
click at [649, 99] on div "1 2" at bounding box center [808, 190] width 402 height 190
click at [656, 118] on div at bounding box center [821, 190] width 362 height 177
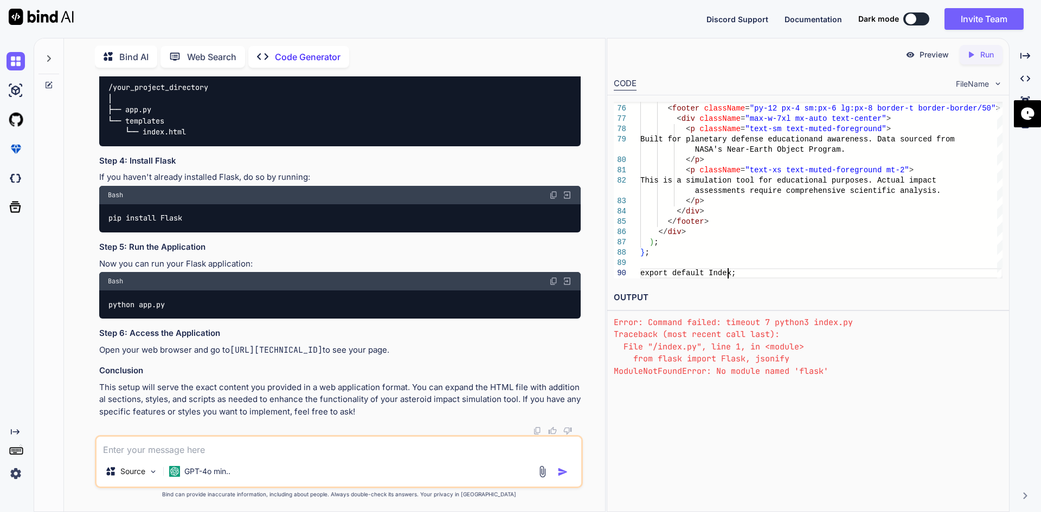
click at [977, 57] on icon "Created with Pixso." at bounding box center [973, 55] width 14 height 10
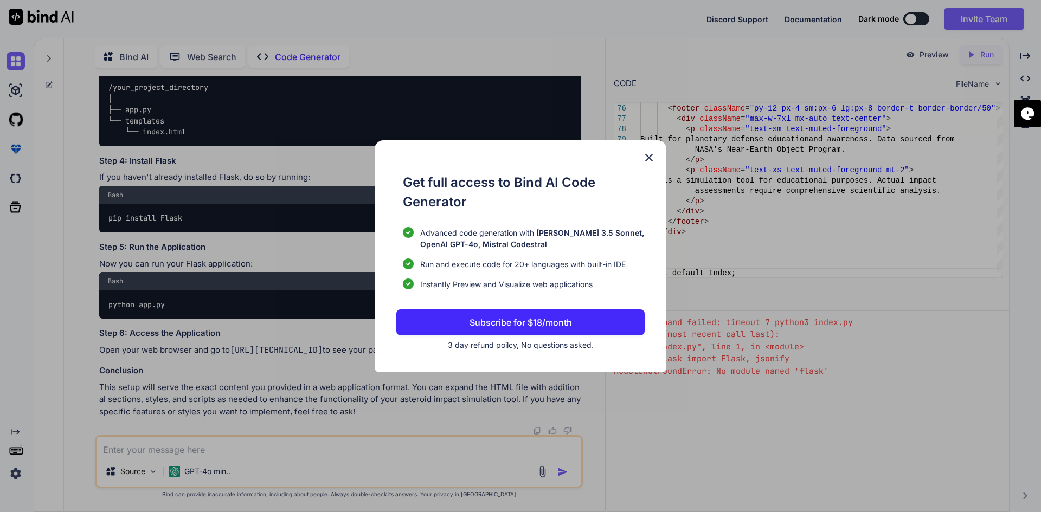
click at [646, 157] on img at bounding box center [648, 157] width 13 height 13
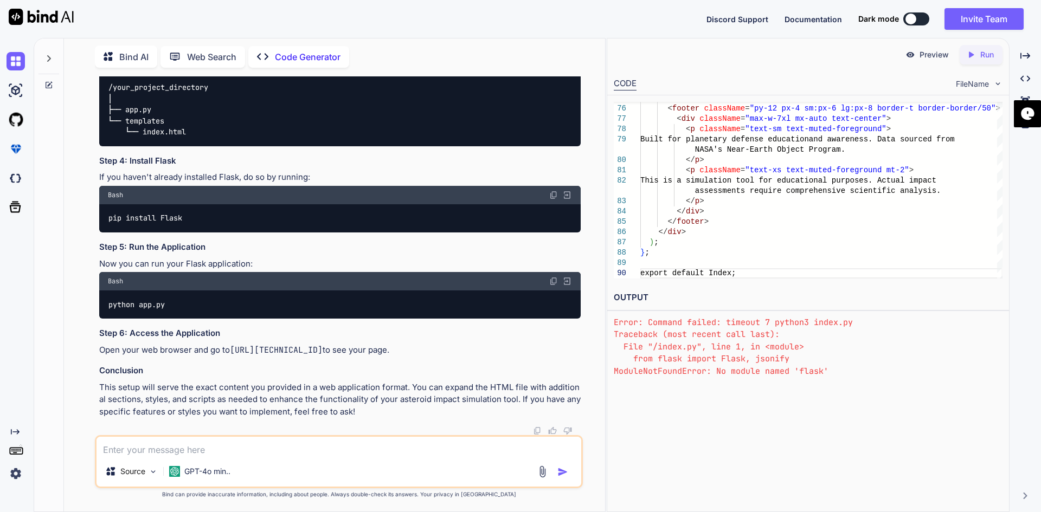
click at [983, 63] on div "Created with Pixso. Run" at bounding box center [980, 55] width 43 height 20
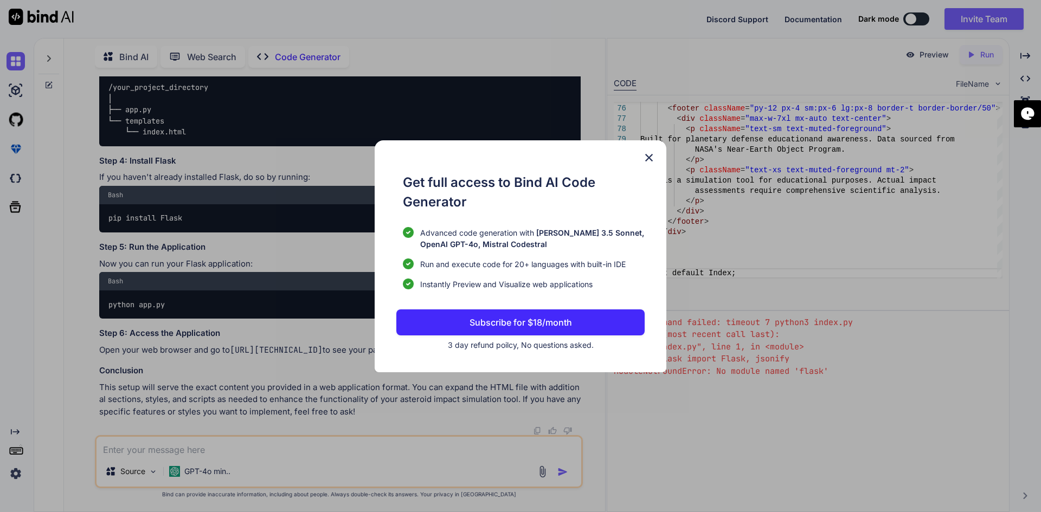
click at [651, 159] on img at bounding box center [648, 157] width 13 height 13
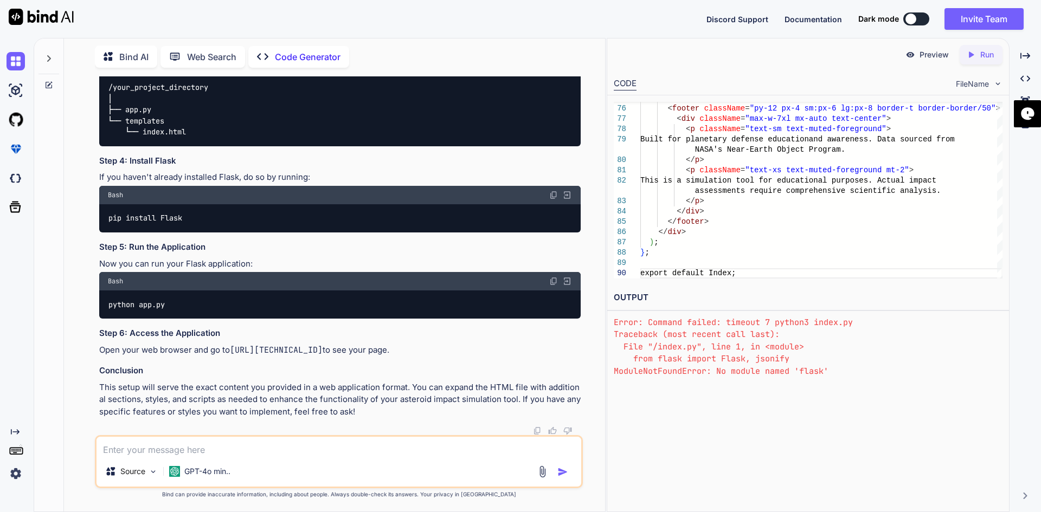
click at [982, 53] on p "Run" at bounding box center [987, 54] width 14 height 11
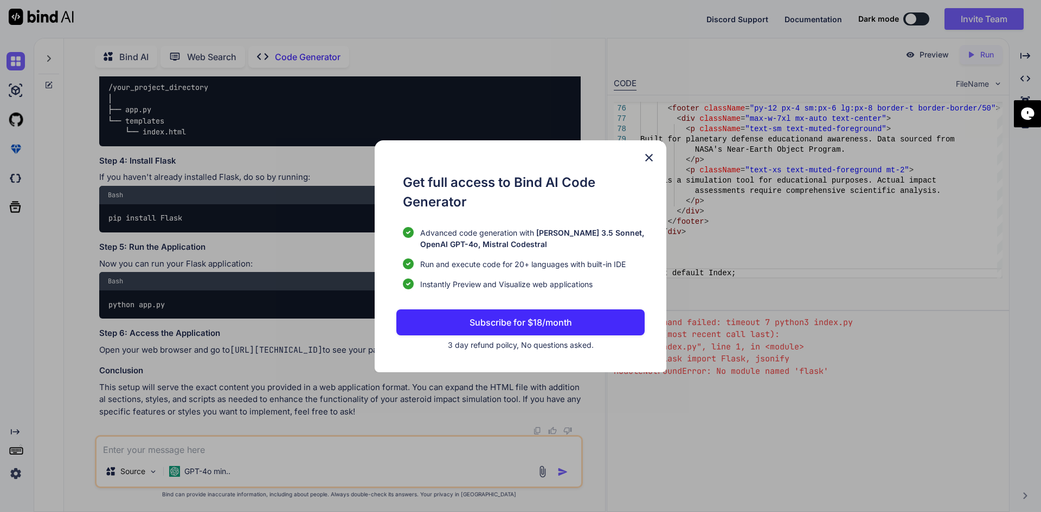
click at [648, 150] on div "Get full access to Bind AI Code Generator Advanced code generation with [PERSON…" at bounding box center [521, 256] width 292 height 232
click at [647, 159] on img at bounding box center [648, 157] width 13 height 13
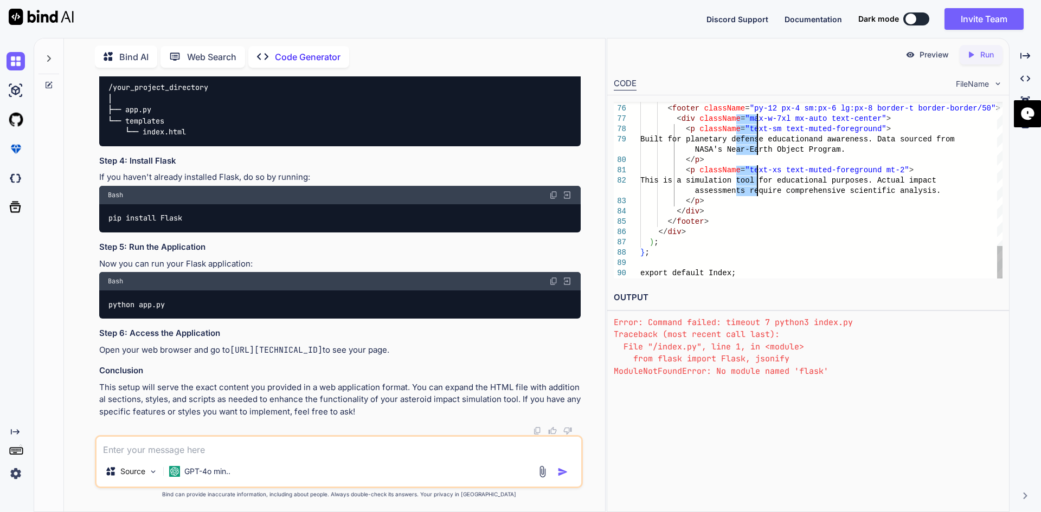
drag, startPoint x: 746, startPoint y: 228, endPoint x: 757, endPoint y: 114, distance: 113.9
drag, startPoint x: 753, startPoint y: 224, endPoint x: 852, endPoint y: 217, distance: 99.4
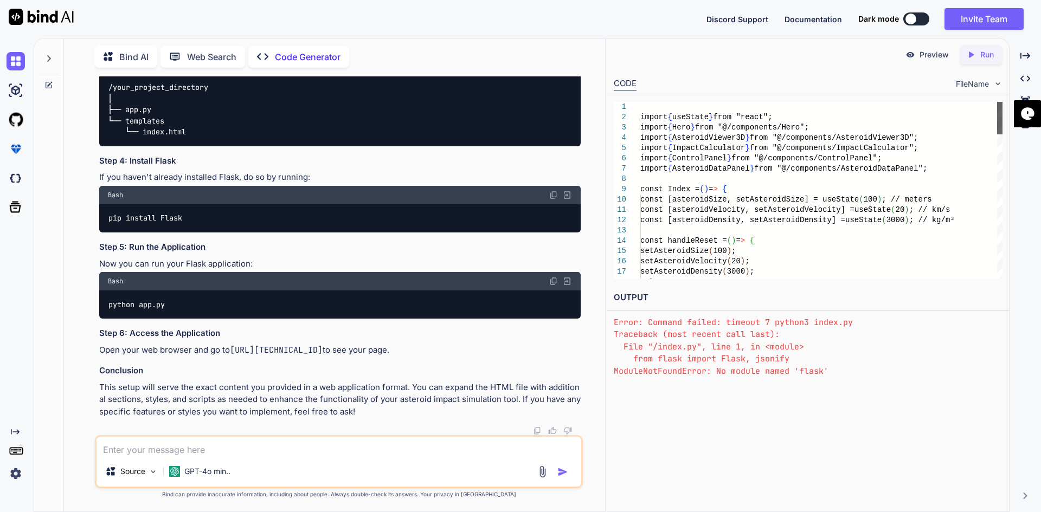
click at [997, 118] on div at bounding box center [999, 118] width 5 height 33
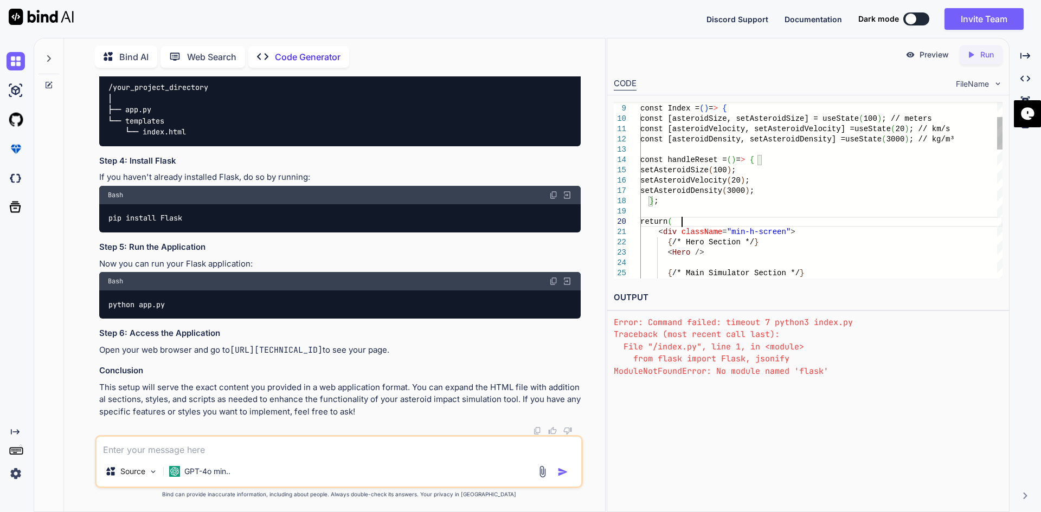
drag, startPoint x: 641, startPoint y: 114, endPoint x: 830, endPoint y: 244, distance: 229.6
drag, startPoint x: 830, startPoint y: 244, endPoint x: 863, endPoint y: 236, distance: 33.7
click at [851, 247] on div "const handleReset = ( ) = > { setAsteroidSize ( 100 ) ; setAsteroidVelocity ( 2…" at bounding box center [821, 500] width 362 height 958
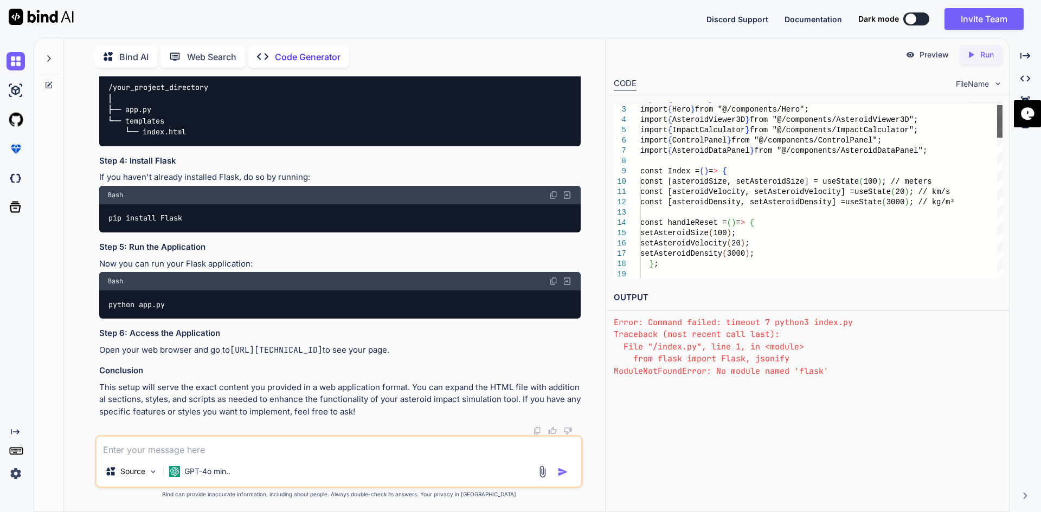
click at [999, 105] on div at bounding box center [999, 121] width 5 height 33
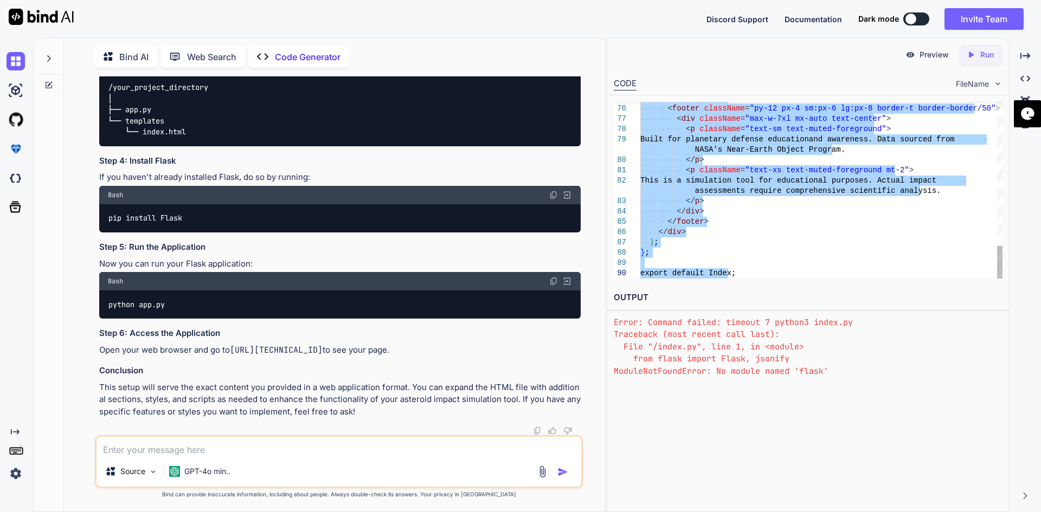
drag, startPoint x: 641, startPoint y: 114, endPoint x: 857, endPoint y: 272, distance: 267.4
type textarea "import { useState } from "react"; import { Hero } from "@/components/Hero"; imp…"
